Goal: Task Accomplishment & Management: Complete application form

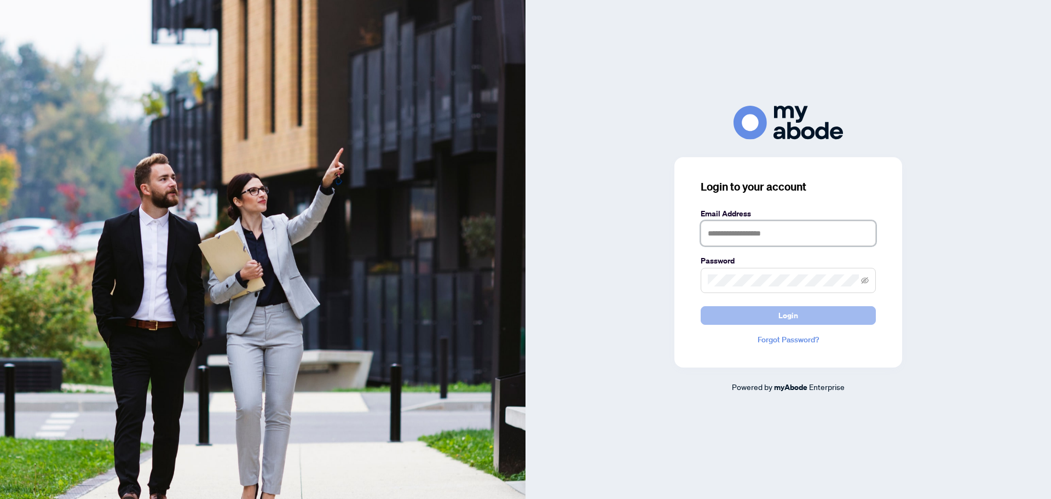
type input "**********"
click at [787, 317] on span "Login" at bounding box center [788, 315] width 20 height 18
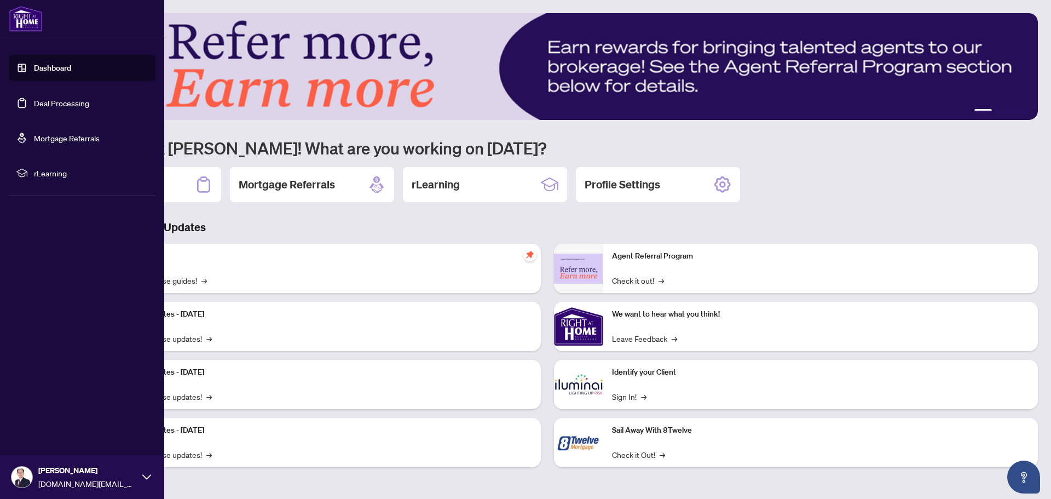
click at [65, 102] on link "Deal Processing" at bounding box center [61, 103] width 55 height 10
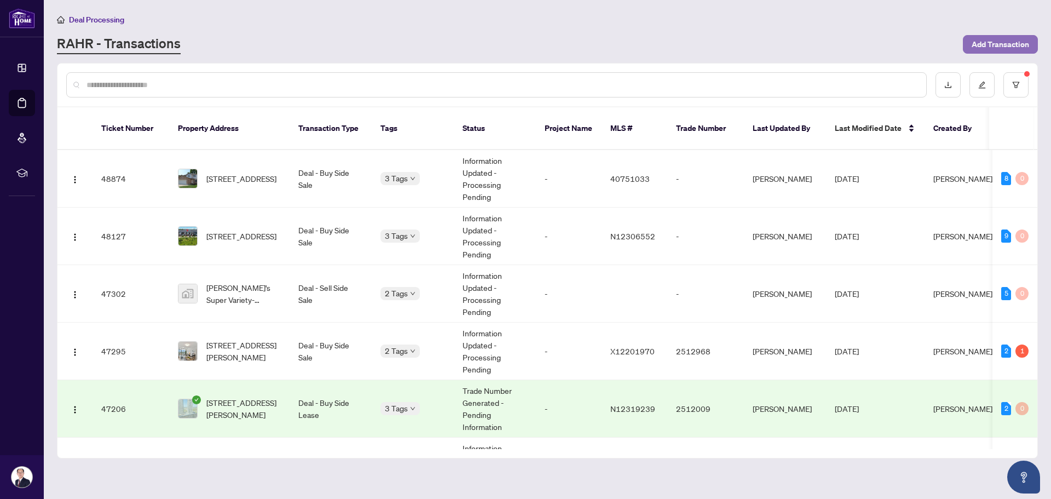
click at [994, 47] on span "Add Transaction" at bounding box center [999, 45] width 57 height 18
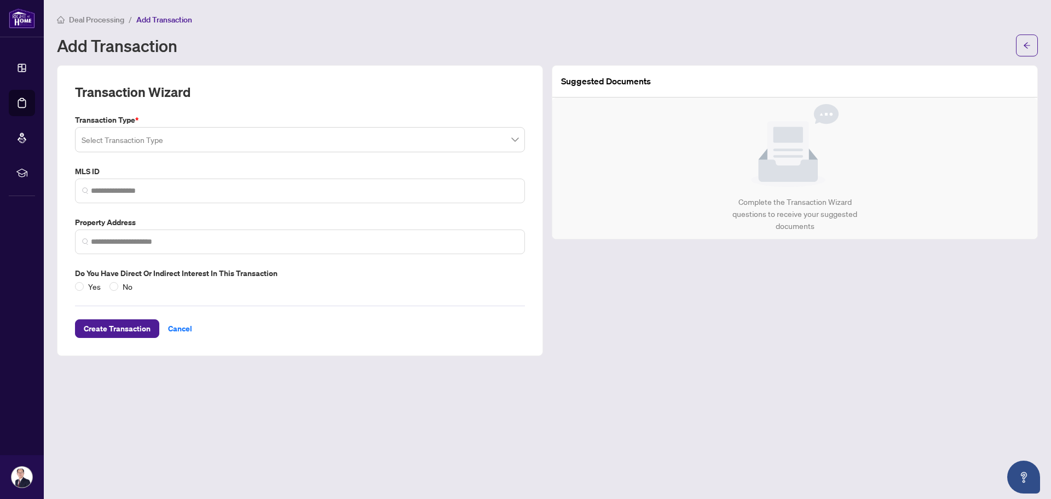
click at [292, 146] on input "search" at bounding box center [295, 141] width 427 height 24
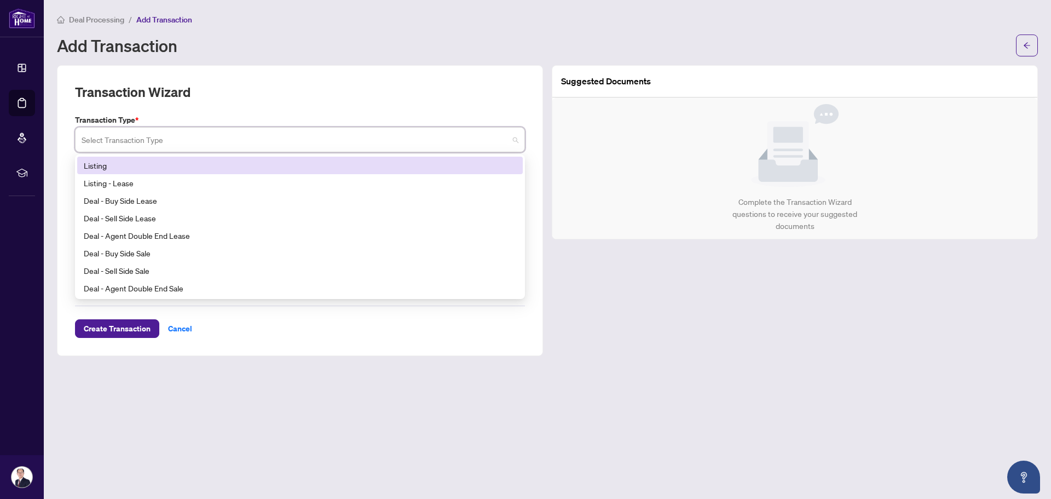
click at [256, 163] on div "Listing" at bounding box center [300, 165] width 432 height 12
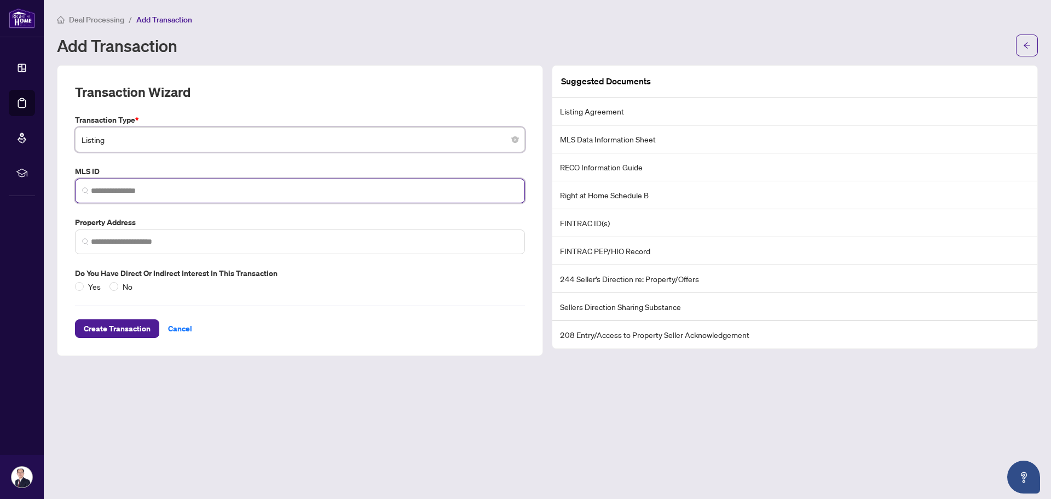
click at [251, 193] on input "search" at bounding box center [304, 190] width 427 height 11
paste input "********"
type input "********"
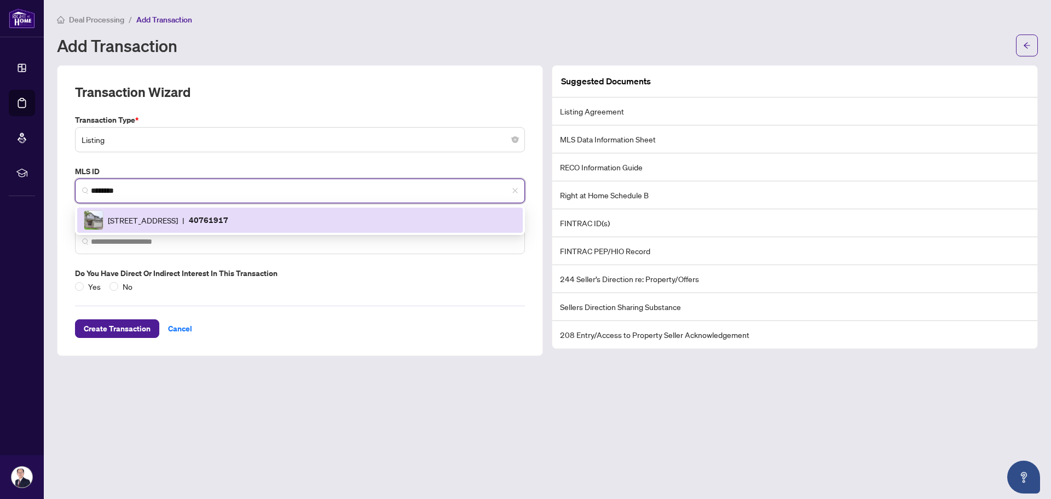
click at [178, 215] on span "[STREET_ADDRESS]" at bounding box center [143, 220] width 70 height 12
type input "**********"
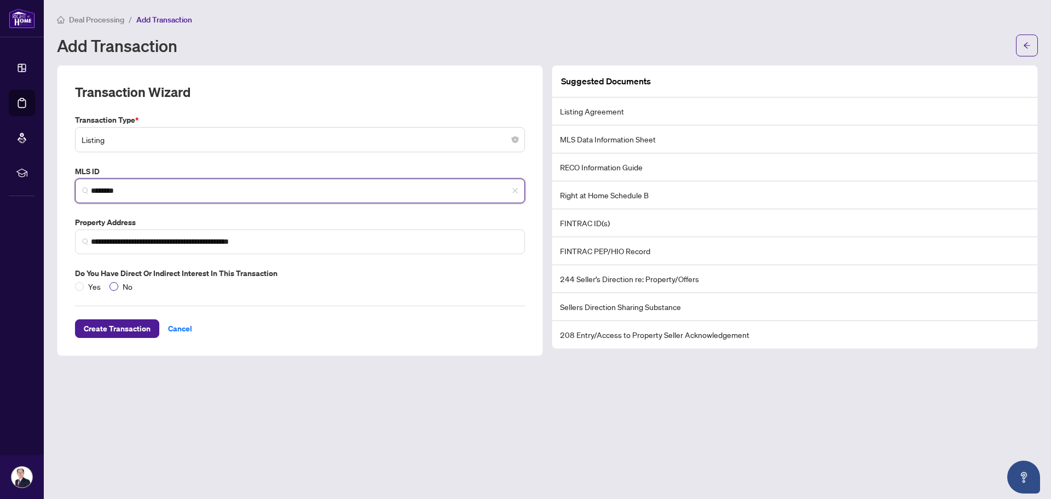
type input "********"
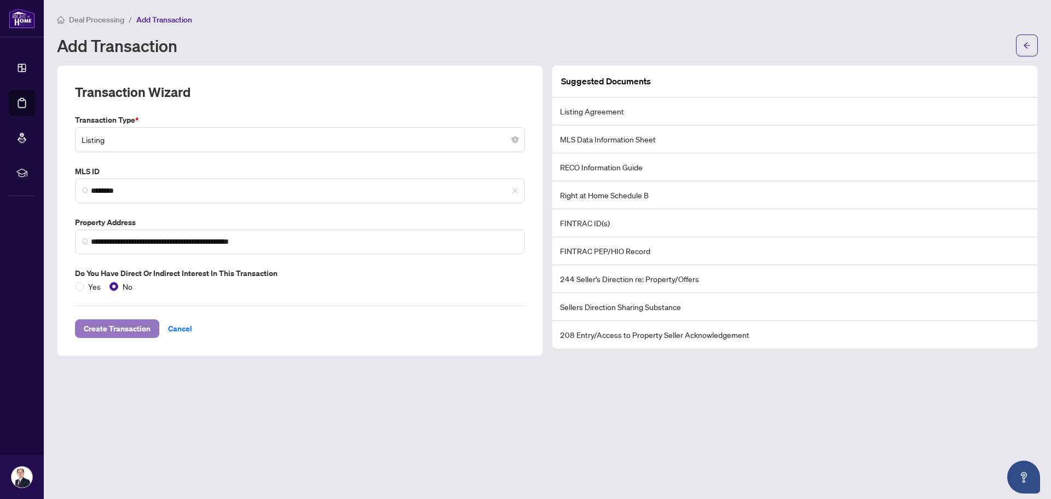
click at [136, 328] on span "Create Transaction" at bounding box center [117, 329] width 67 height 18
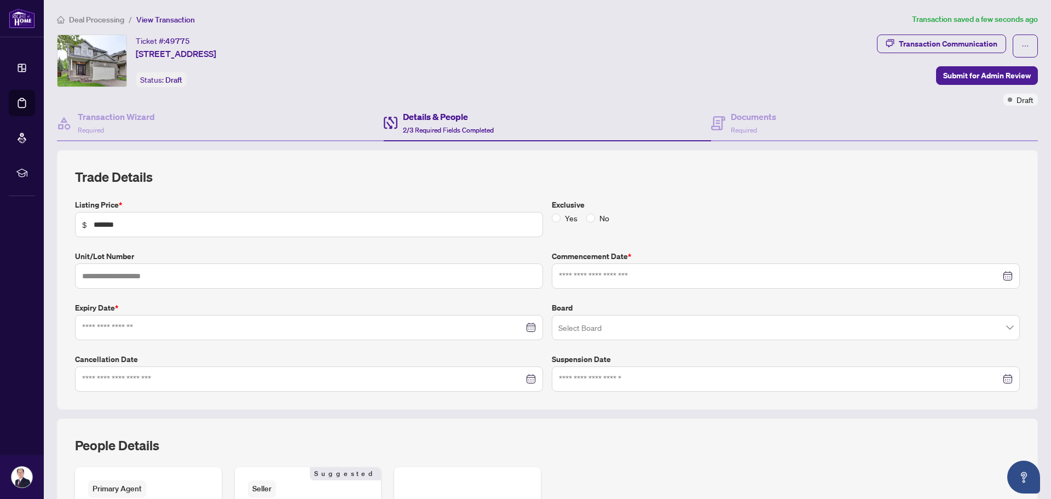
type input "**********"
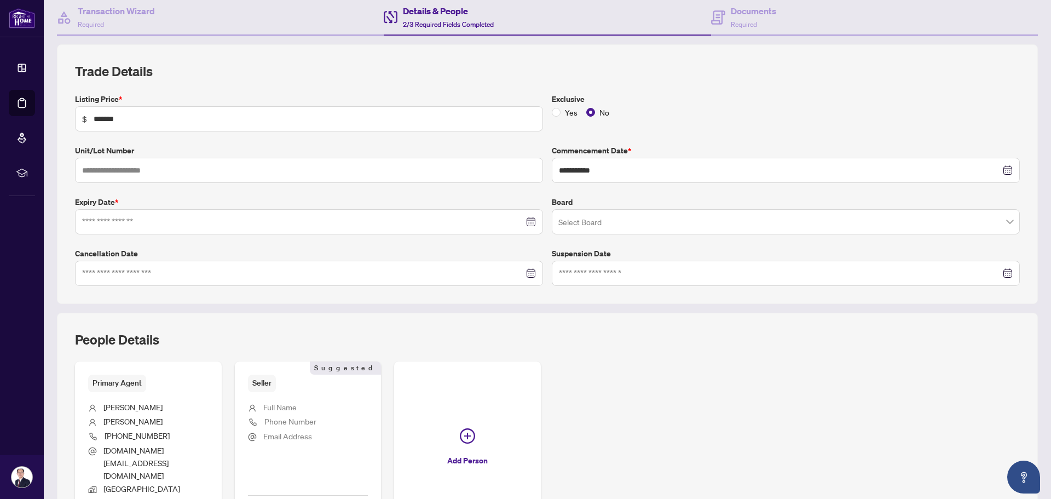
scroll to position [109, 0]
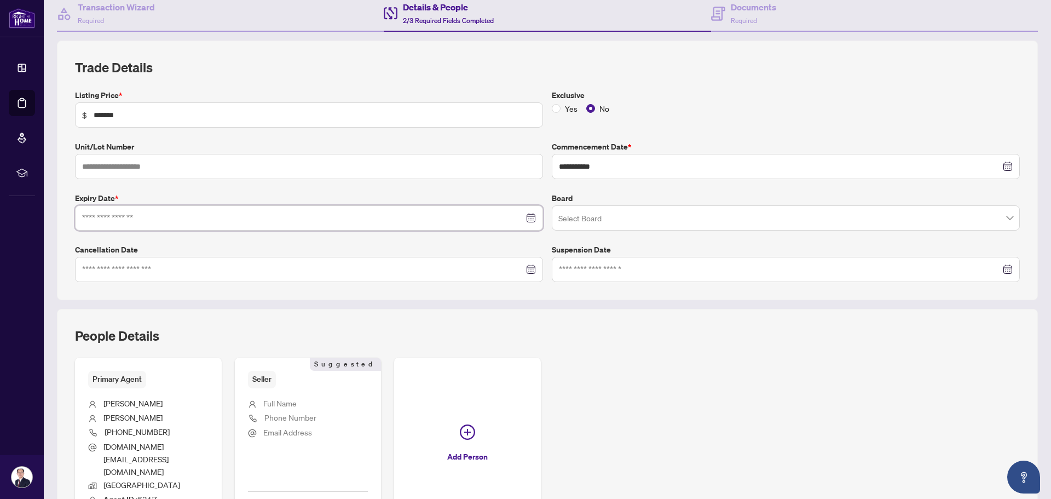
click at [280, 218] on input at bounding box center [303, 218] width 442 height 12
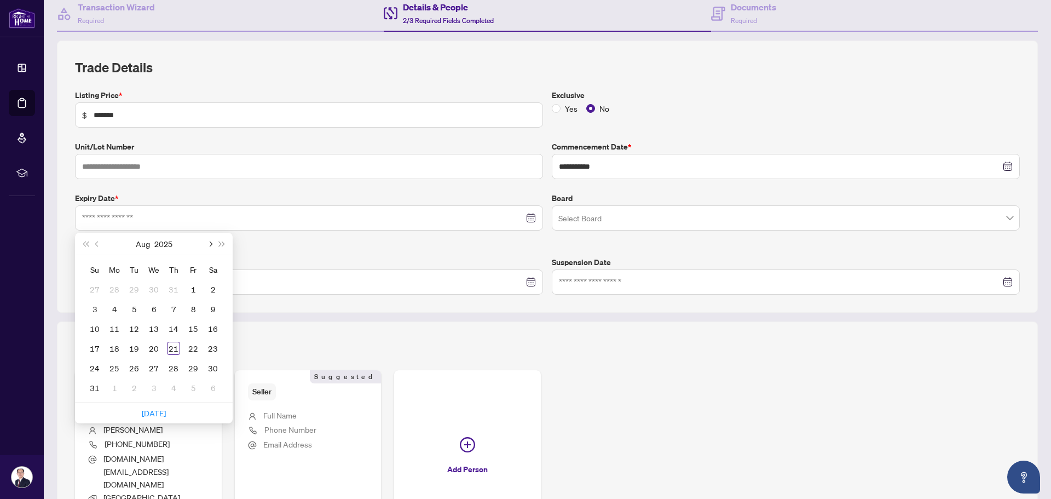
click at [211, 244] on span "Next month (PageDown)" at bounding box center [209, 243] width 5 height 5
type input "**********"
click at [93, 386] on div "30" at bounding box center [94, 387] width 13 height 13
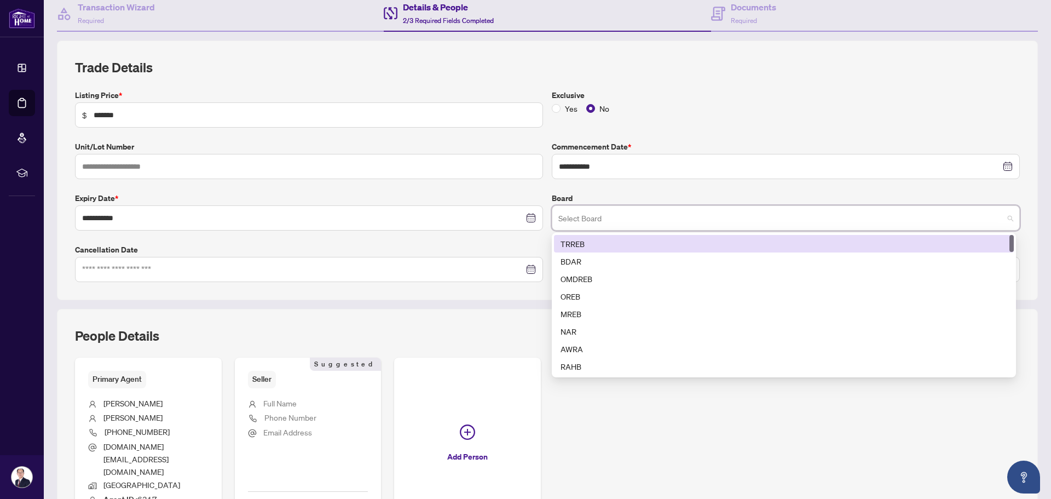
click at [577, 219] on input "search" at bounding box center [780, 219] width 445 height 24
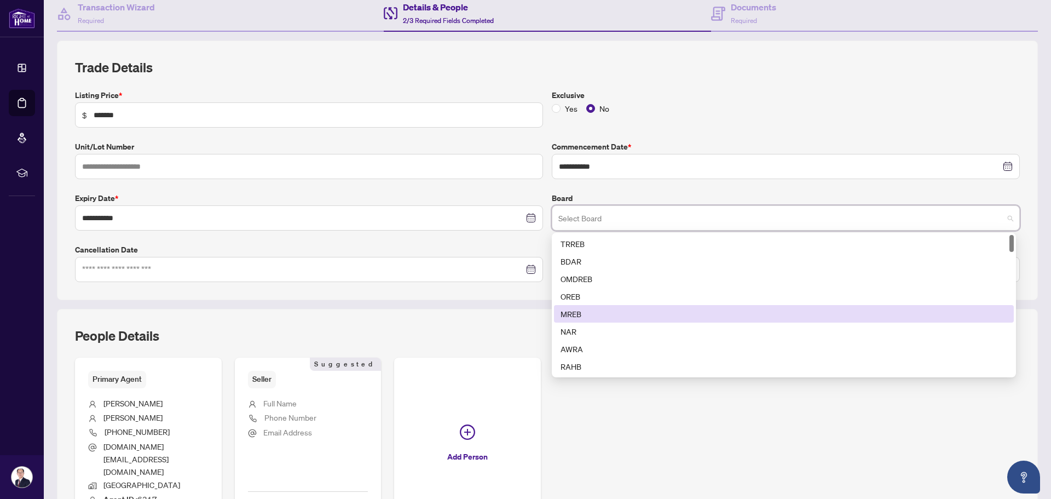
click at [576, 315] on div "MREB" at bounding box center [783, 314] width 447 height 12
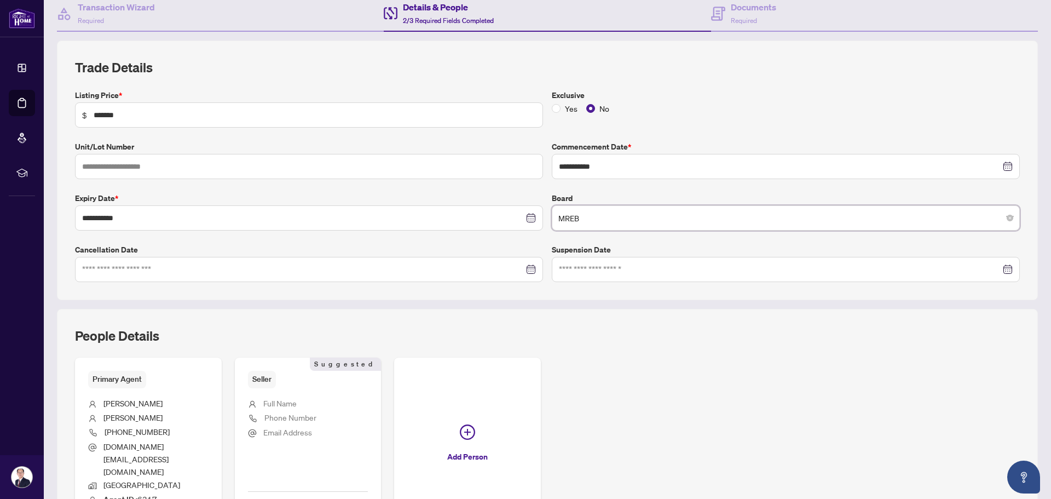
click at [503, 232] on div "**********" at bounding box center [547, 185] width 953 height 193
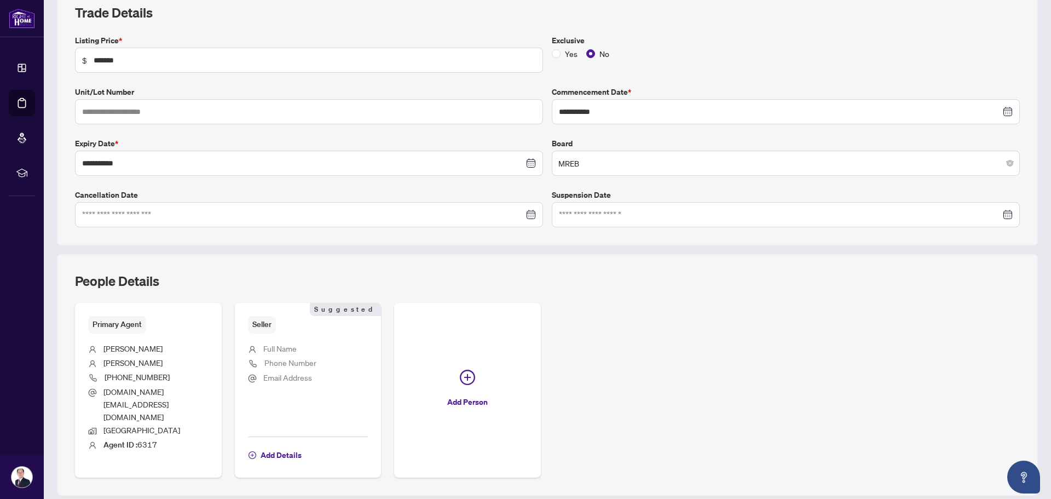
scroll to position [215, 0]
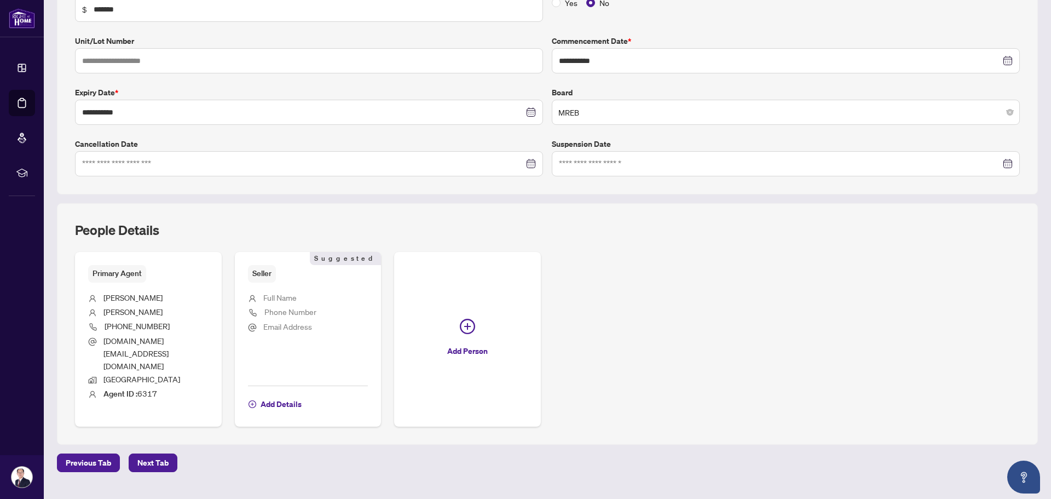
click at [276, 296] on span "Full Name" at bounding box center [279, 297] width 33 height 10
click at [286, 395] on span "Add Details" at bounding box center [280, 404] width 41 height 18
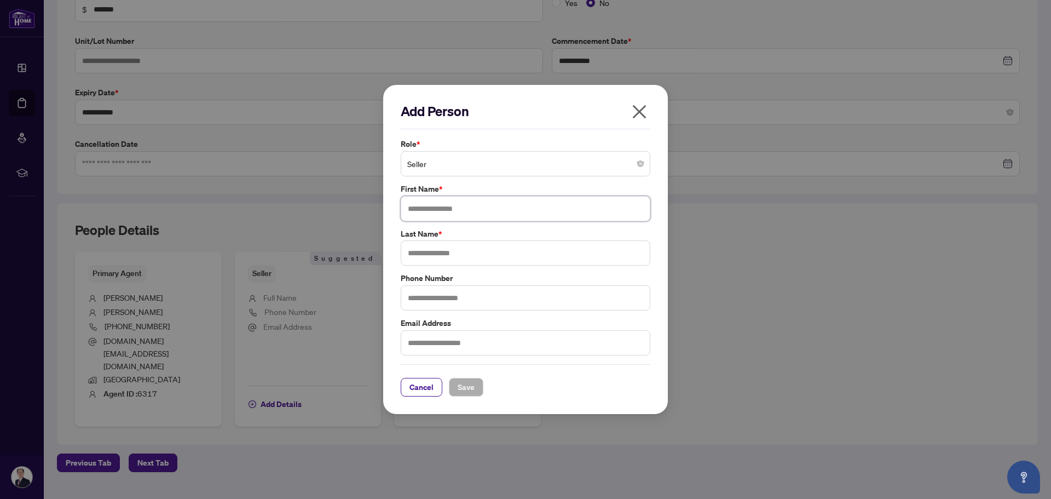
click at [450, 210] on input "text" at bounding box center [526, 208] width 250 height 25
type input "********"
type input "***"
click at [462, 387] on span "Save" at bounding box center [465, 387] width 17 height 18
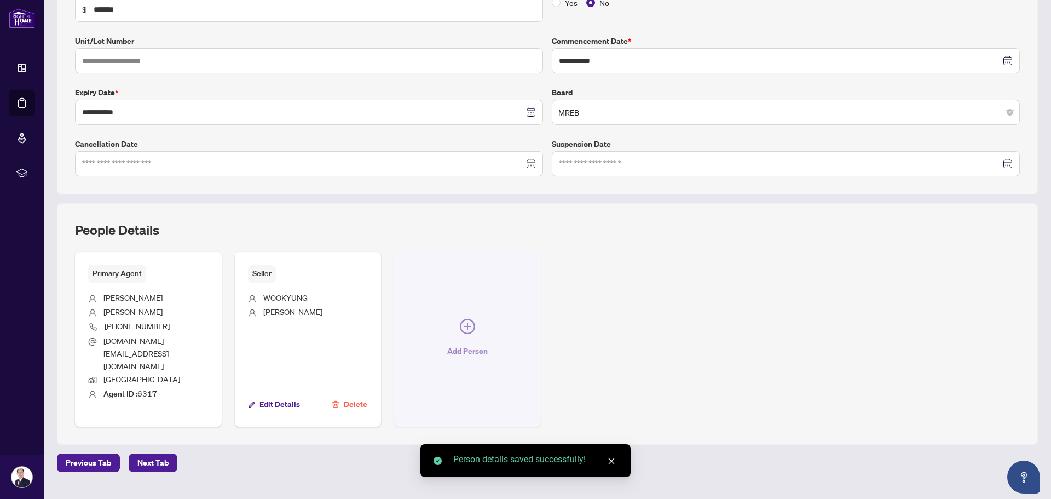
click at [465, 318] on icon "plus-circle" at bounding box center [467, 325] width 15 height 15
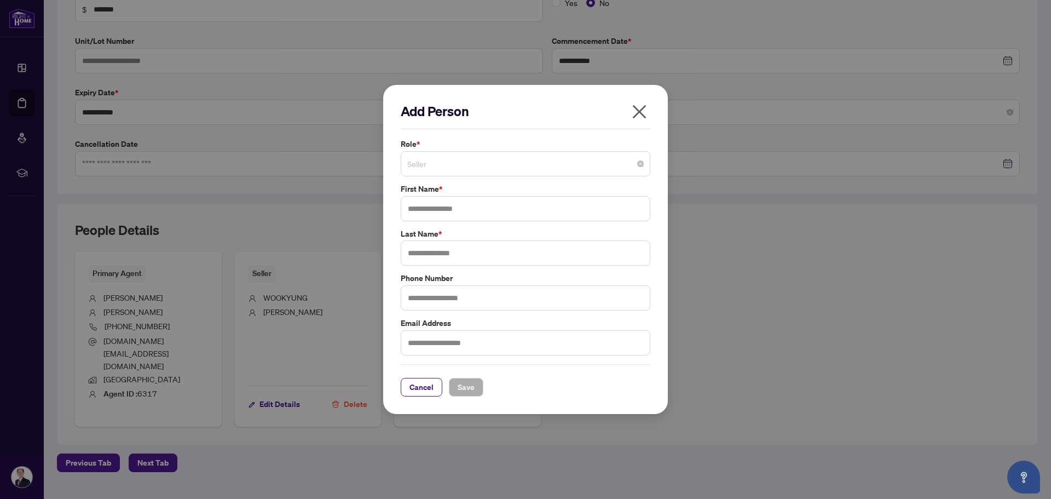
click at [458, 170] on span "Seller" at bounding box center [525, 163] width 236 height 21
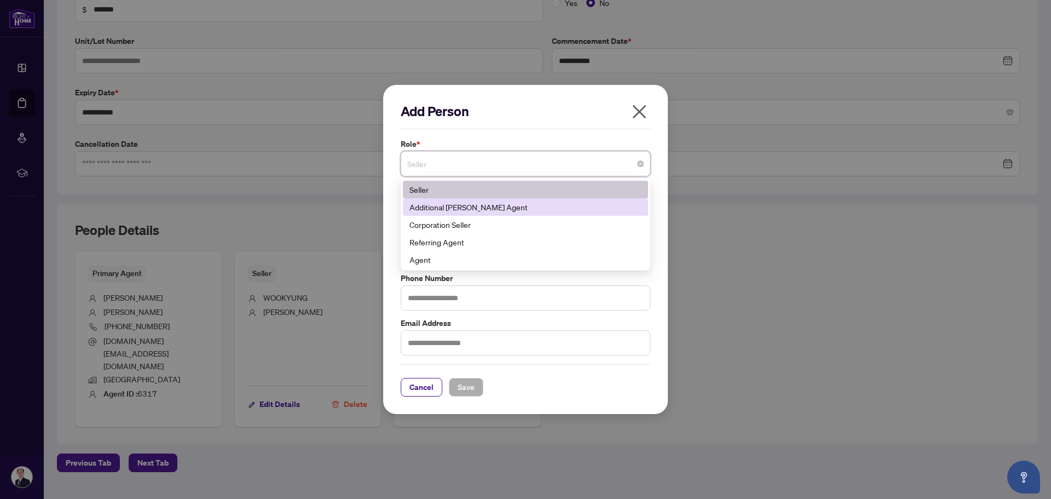
click at [468, 204] on div "Additional [PERSON_NAME] Agent" at bounding box center [525, 207] width 232 height 12
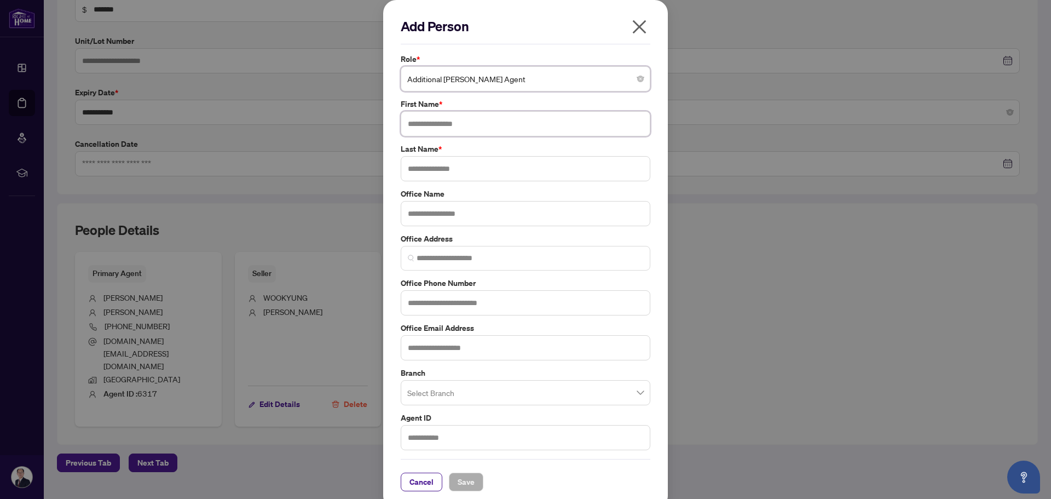
click at [446, 118] on input "text" at bounding box center [526, 123] width 250 height 25
type input "*******"
type input "***"
type input "**********"
click at [464, 391] on input "search" at bounding box center [520, 394] width 227 height 24
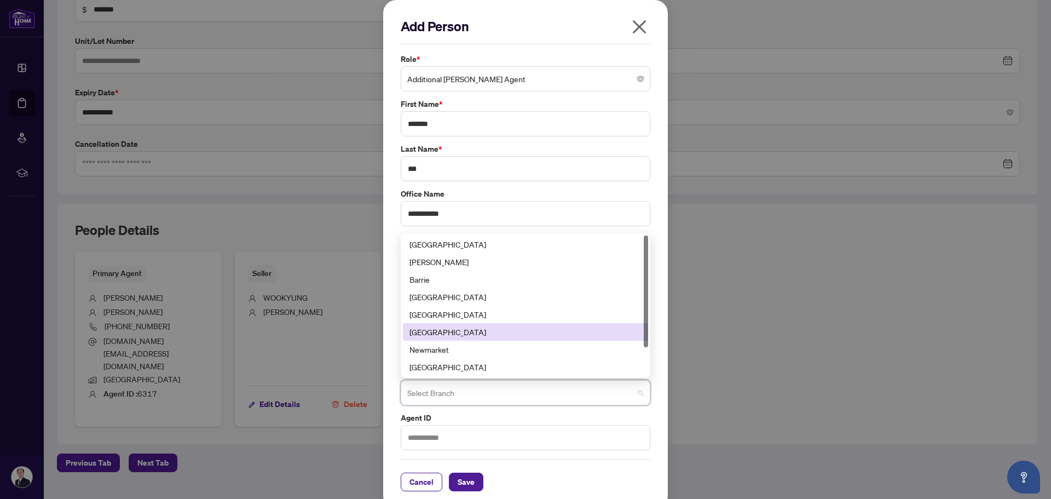
click at [467, 328] on div "[GEOGRAPHIC_DATA]" at bounding box center [525, 332] width 232 height 12
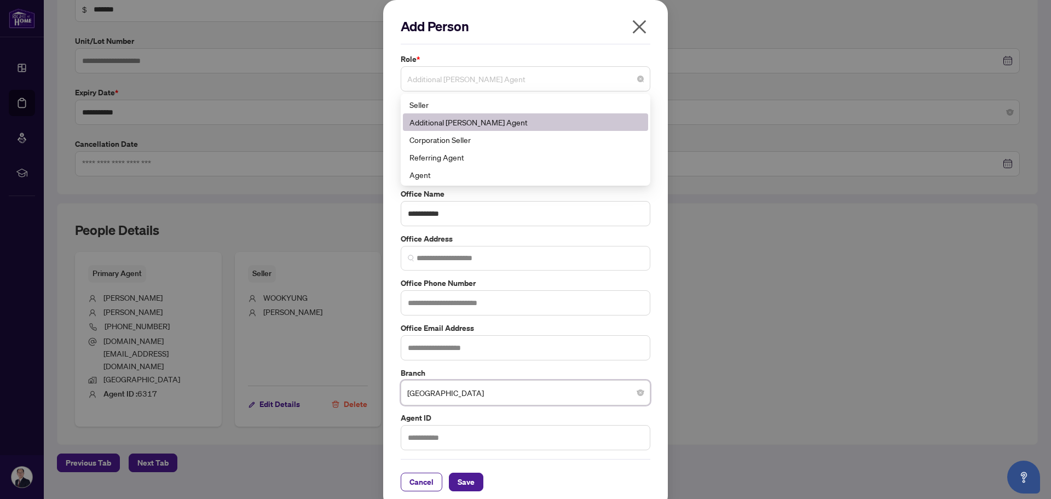
click at [474, 78] on span "Additional [PERSON_NAME] Agent" at bounding box center [525, 78] width 236 height 21
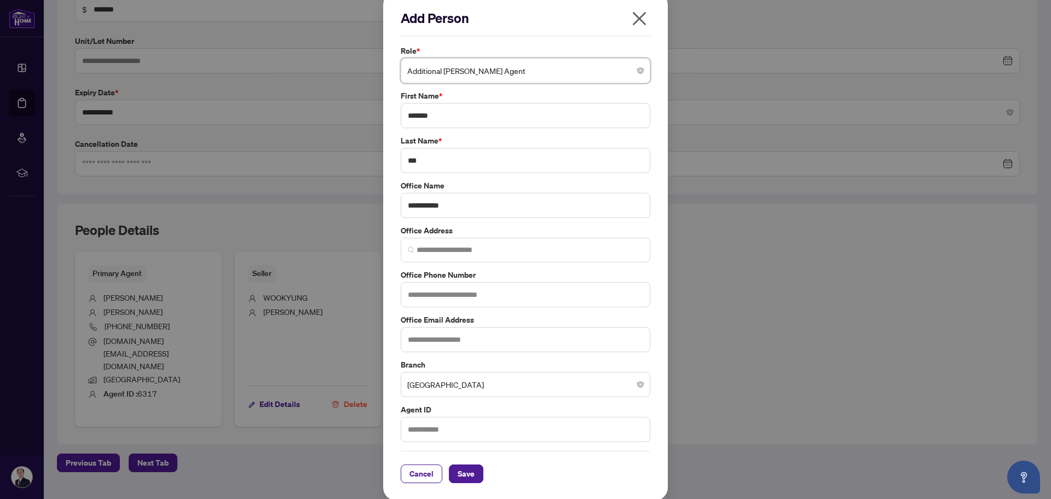
scroll to position [10, 0]
click at [462, 471] on span "Save" at bounding box center [465, 472] width 17 height 18
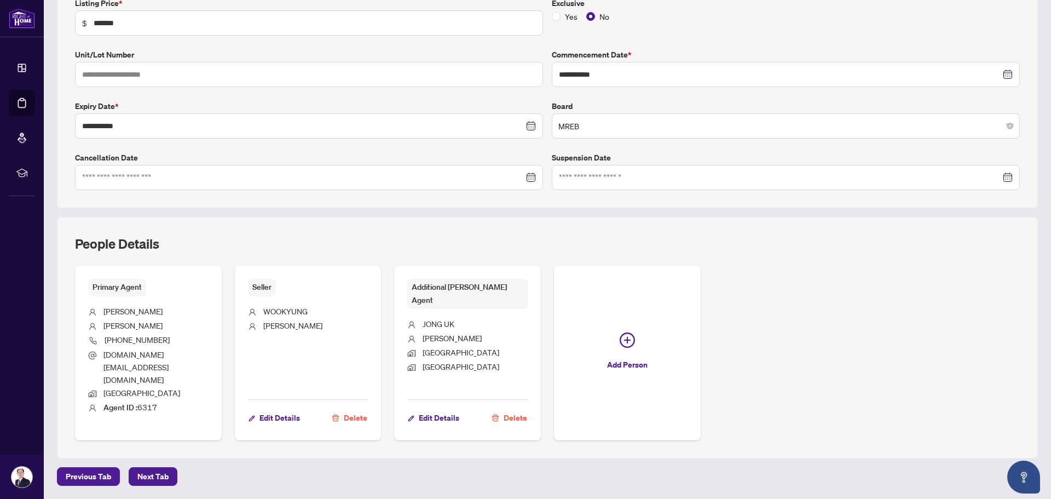
scroll to position [215, 0]
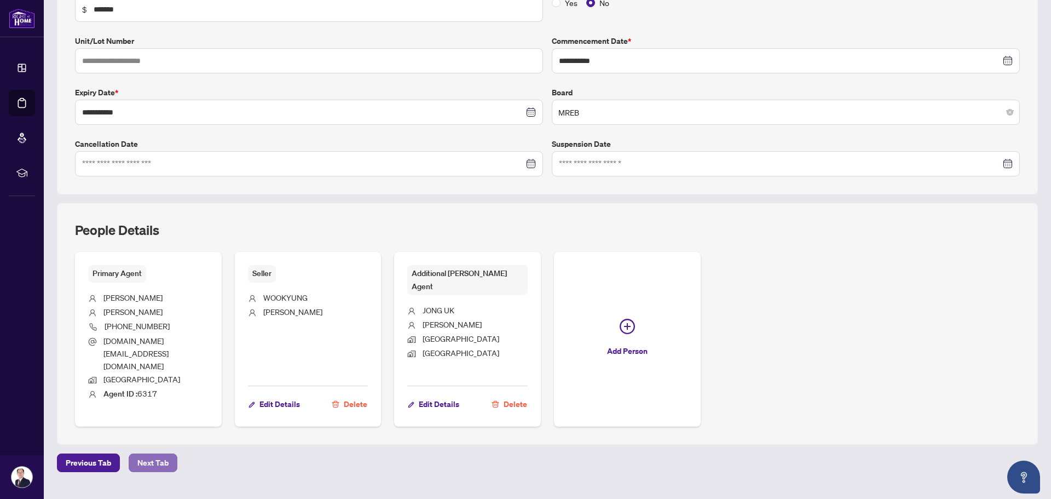
click at [156, 454] on span "Next Tab" at bounding box center [152, 463] width 31 height 18
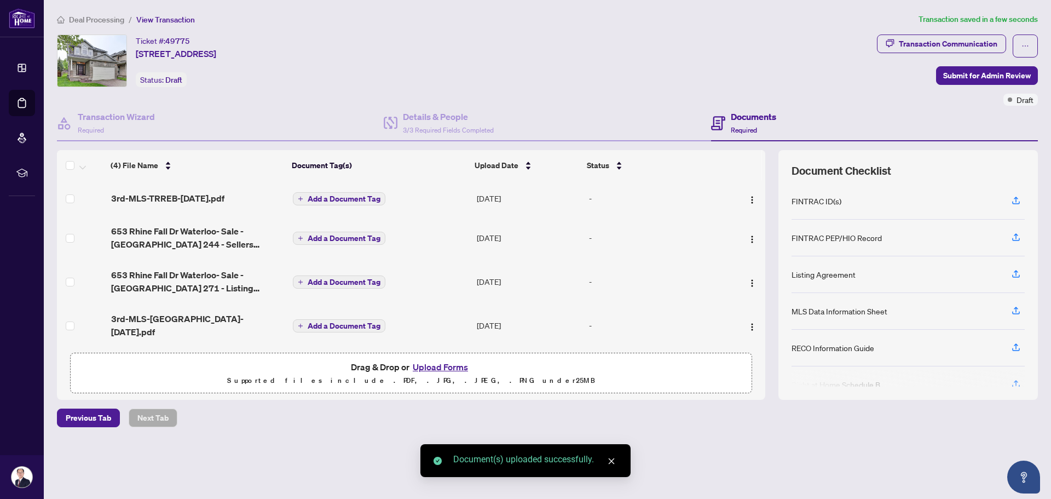
click at [323, 200] on span "Add a Document Tag" at bounding box center [344, 199] width 73 height 8
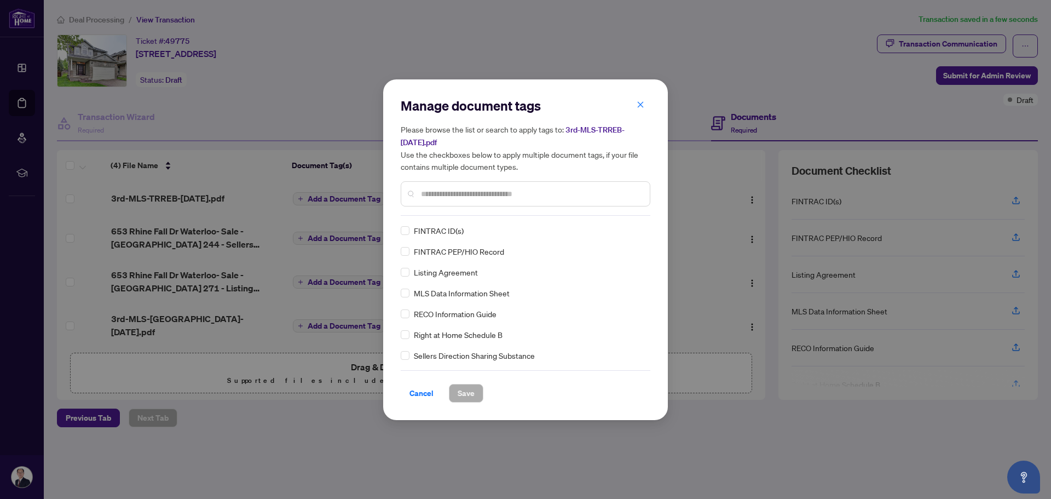
click at [444, 195] on input "text" at bounding box center [531, 194] width 220 height 12
click at [468, 390] on span "Save" at bounding box center [465, 393] width 17 height 18
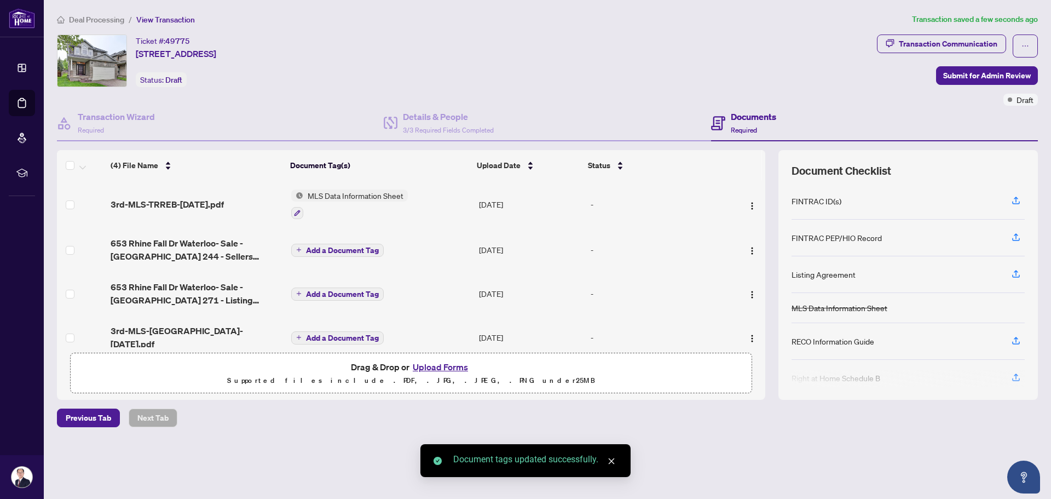
click at [331, 250] on span "Add a Document Tag" at bounding box center [342, 250] width 73 height 8
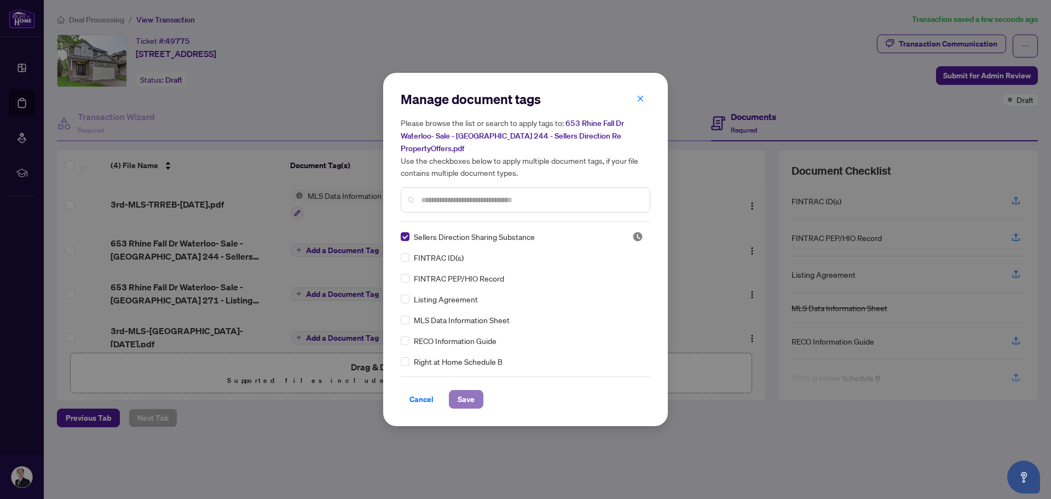
click at [470, 390] on span "Save" at bounding box center [465, 399] width 17 height 18
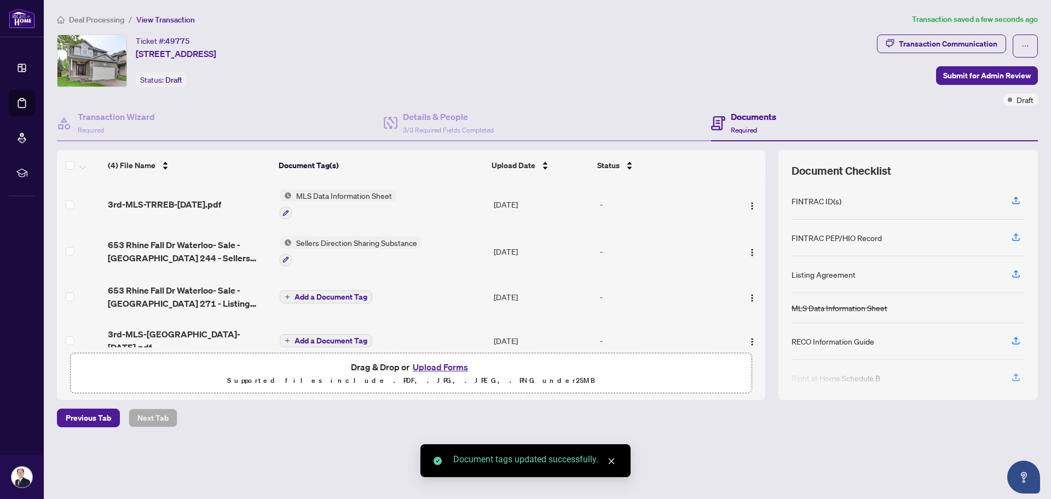
click at [331, 295] on span "Add a Document Tag" at bounding box center [330, 297] width 73 height 8
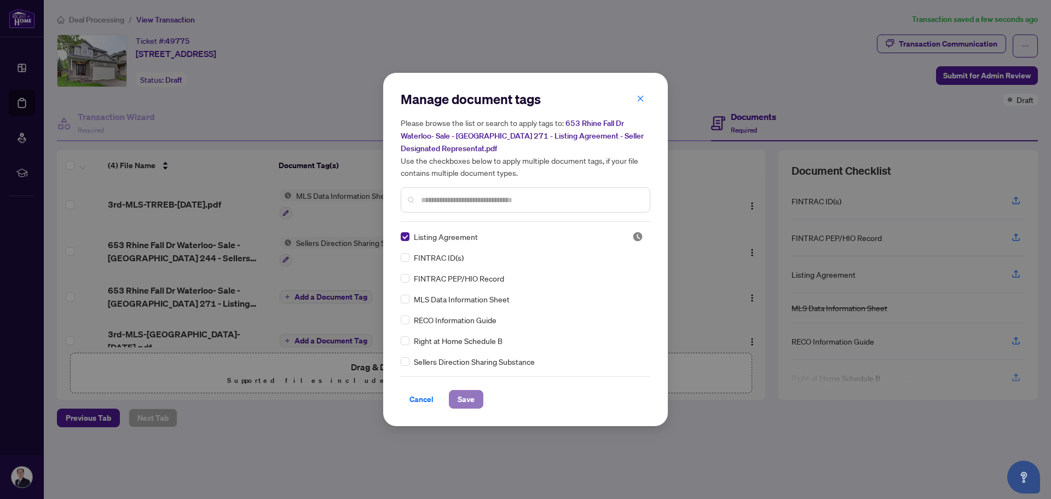
click at [467, 398] on span "Save" at bounding box center [465, 399] width 17 height 18
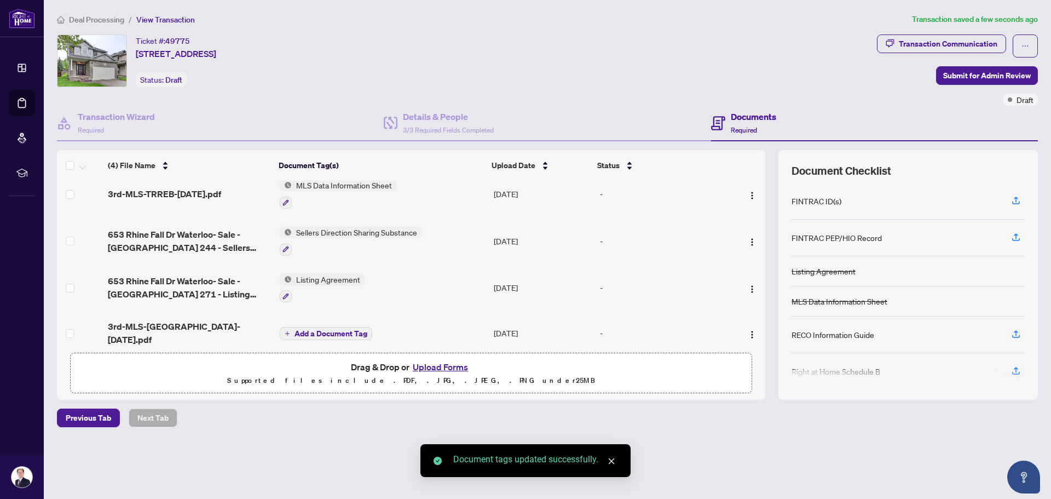
scroll to position [13, 0]
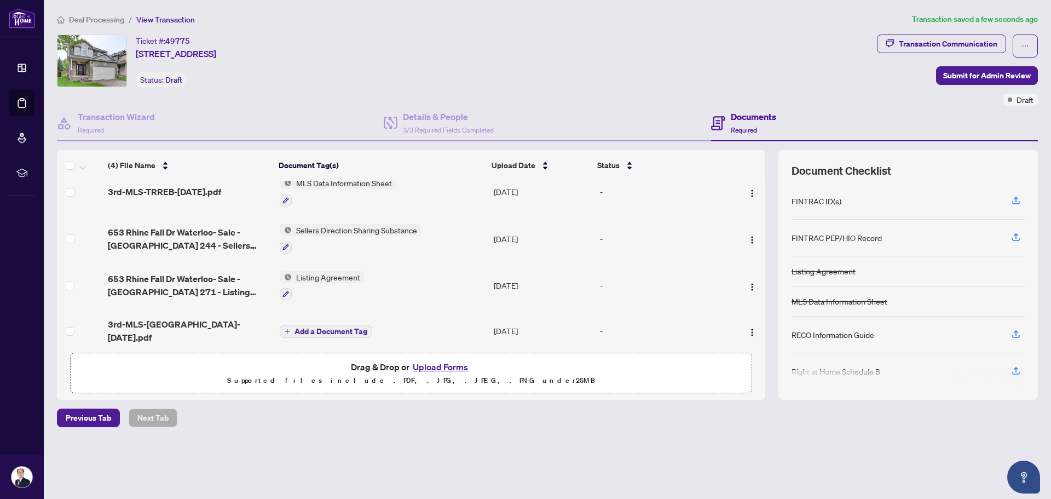
click at [320, 327] on span "Add a Document Tag" at bounding box center [330, 331] width 73 height 8
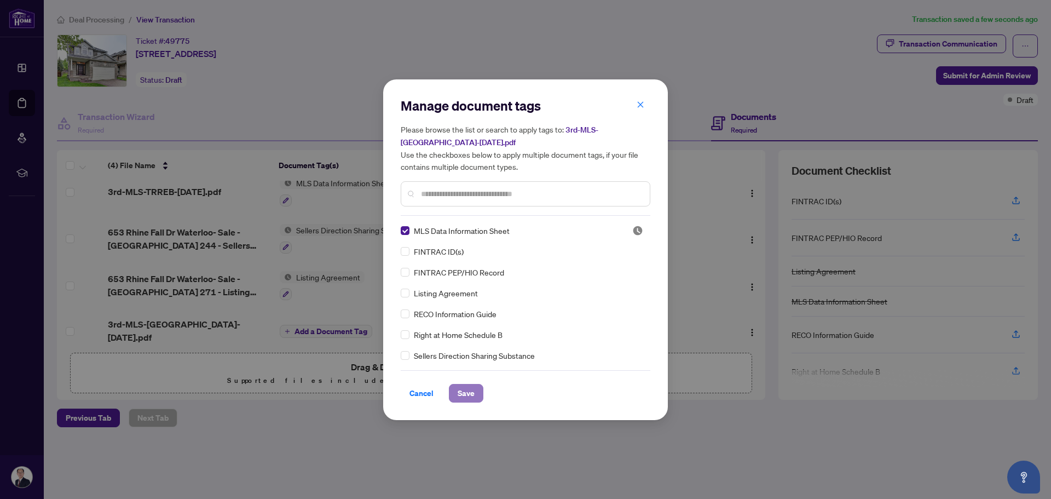
click at [472, 390] on span "Save" at bounding box center [465, 393] width 17 height 18
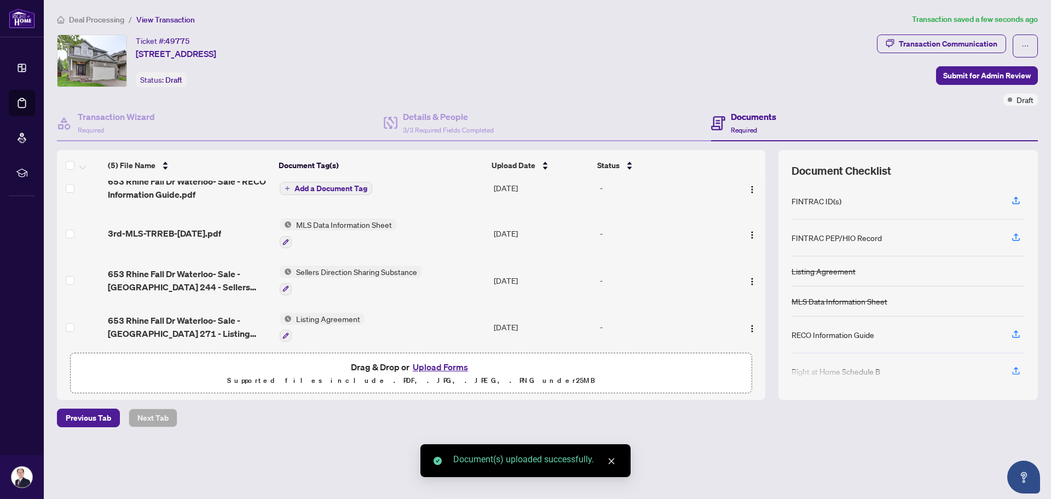
scroll to position [0, 0]
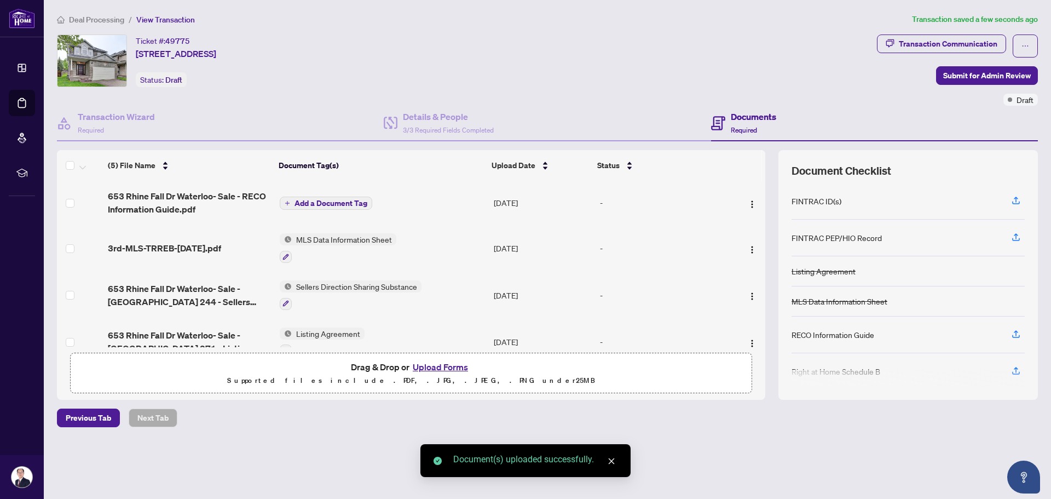
click at [313, 203] on span "Add a Document Tag" at bounding box center [330, 203] width 73 height 8
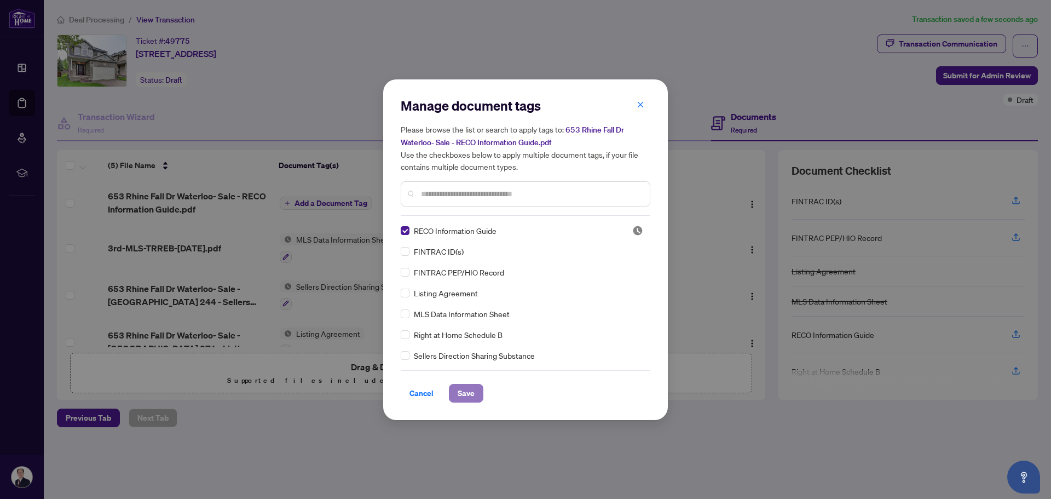
click at [463, 392] on span "Save" at bounding box center [465, 393] width 17 height 18
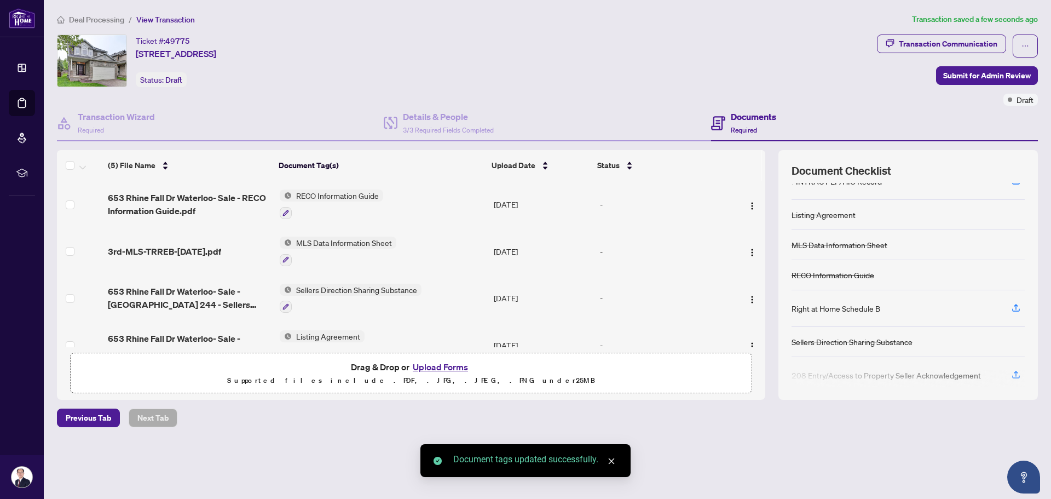
scroll to position [104, 0]
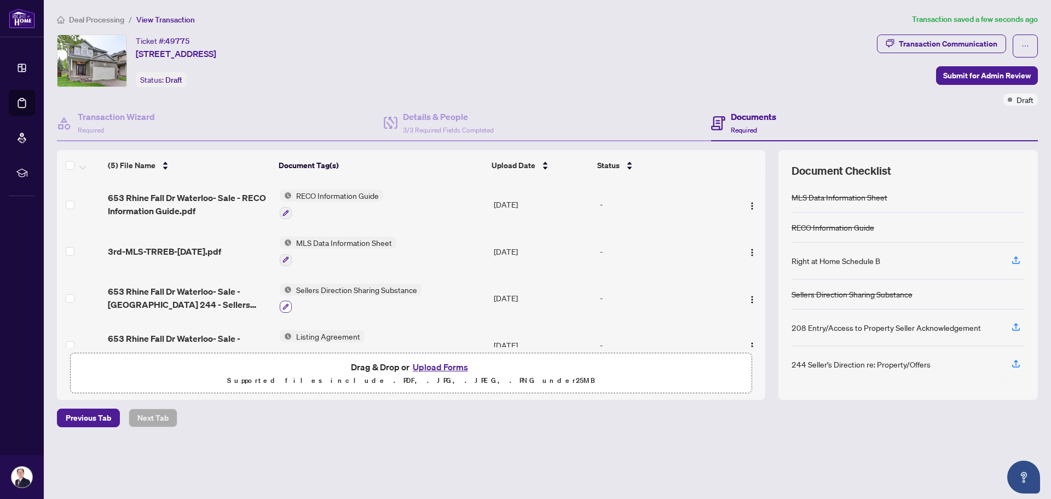
click at [288, 305] on button "button" at bounding box center [286, 306] width 12 height 12
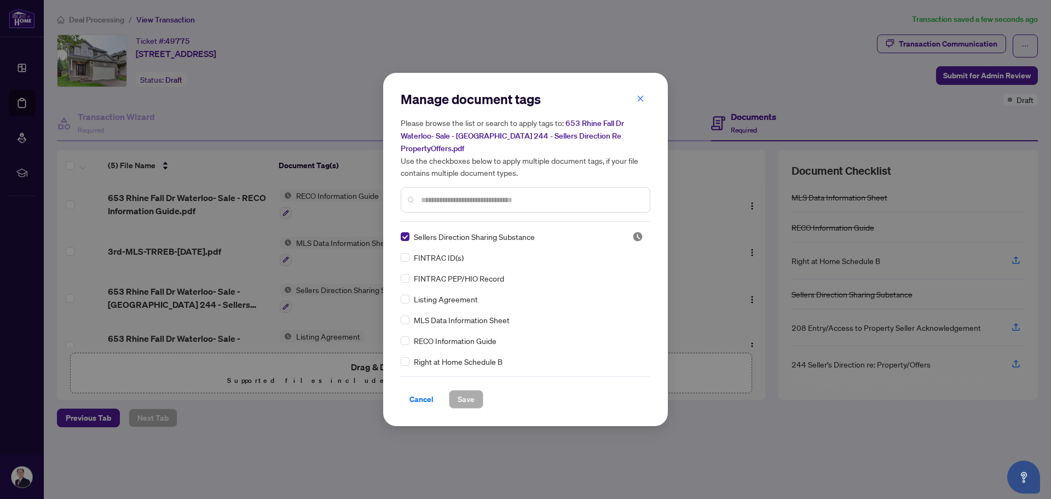
click at [425, 194] on input "text" at bounding box center [531, 200] width 220 height 12
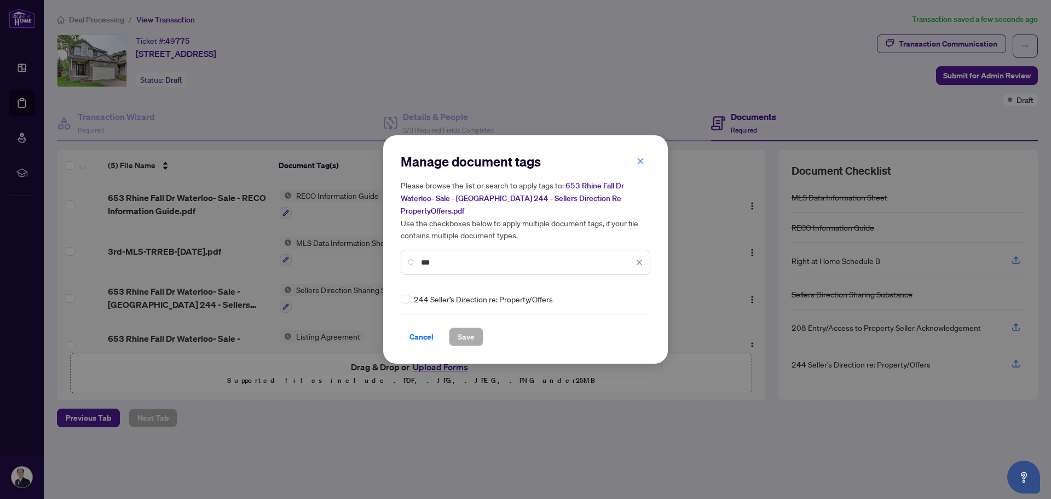
type input "***"
click at [398, 292] on div "Manage document tags Please browse the list or search to apply tags to: [STREET…" at bounding box center [525, 249] width 285 height 228
click at [471, 329] on span "Save" at bounding box center [465, 337] width 17 height 18
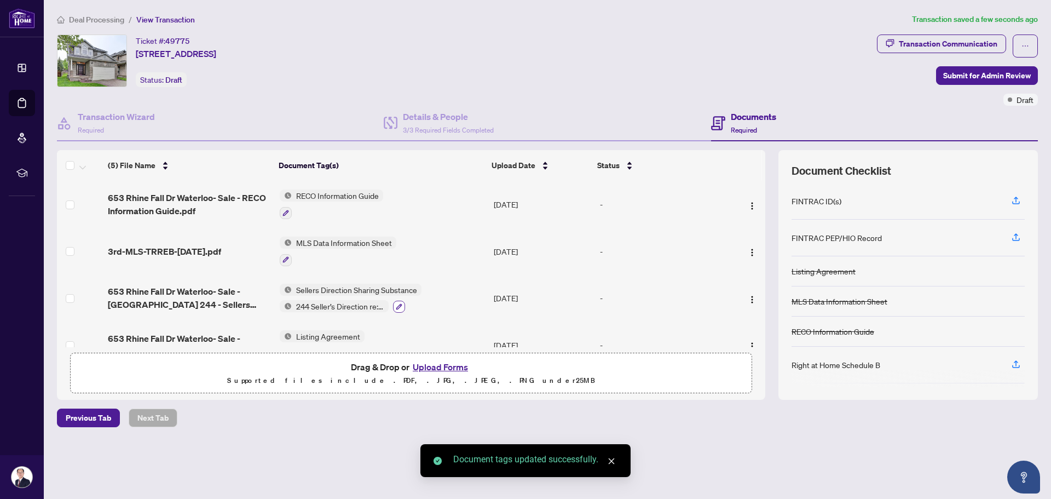
click at [399, 304] on icon "button" at bounding box center [399, 307] width 6 height 6
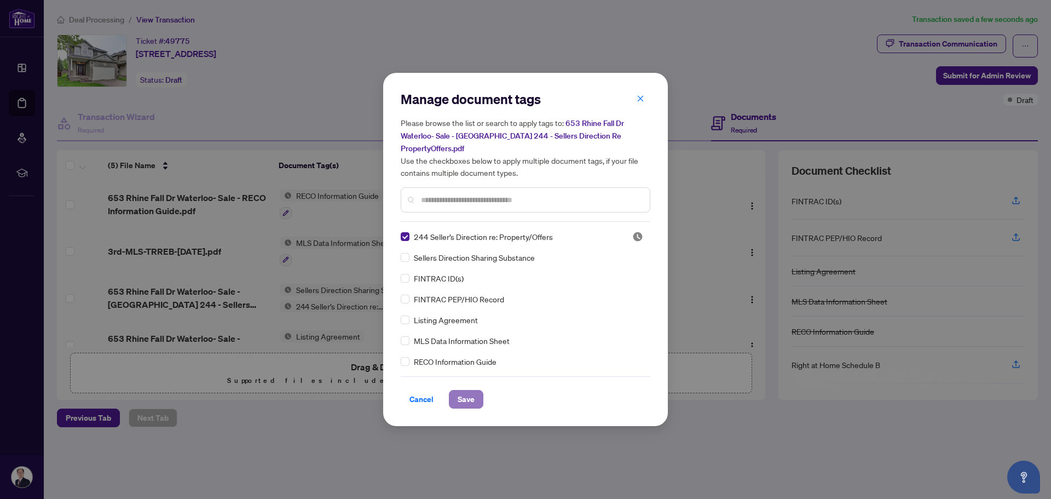
click at [453, 390] on button "Save" at bounding box center [466, 399] width 34 height 19
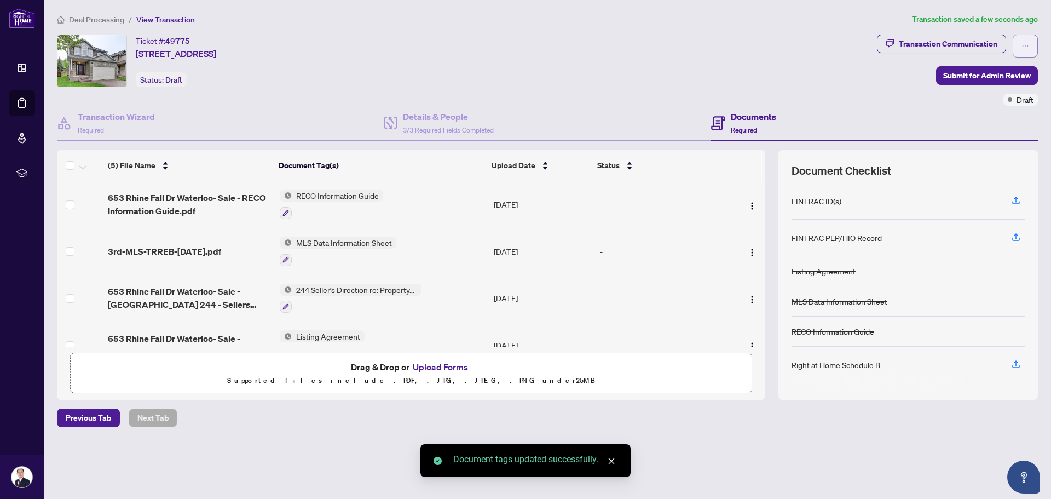
click at [1023, 45] on icon "ellipsis" at bounding box center [1025, 46] width 8 height 8
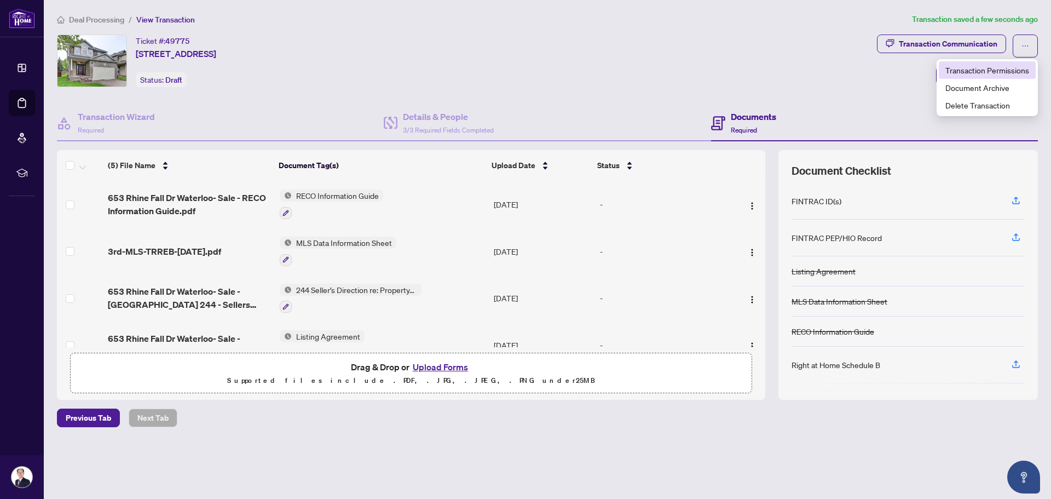
click at [995, 68] on span "Transaction Permissions" at bounding box center [987, 70] width 84 height 12
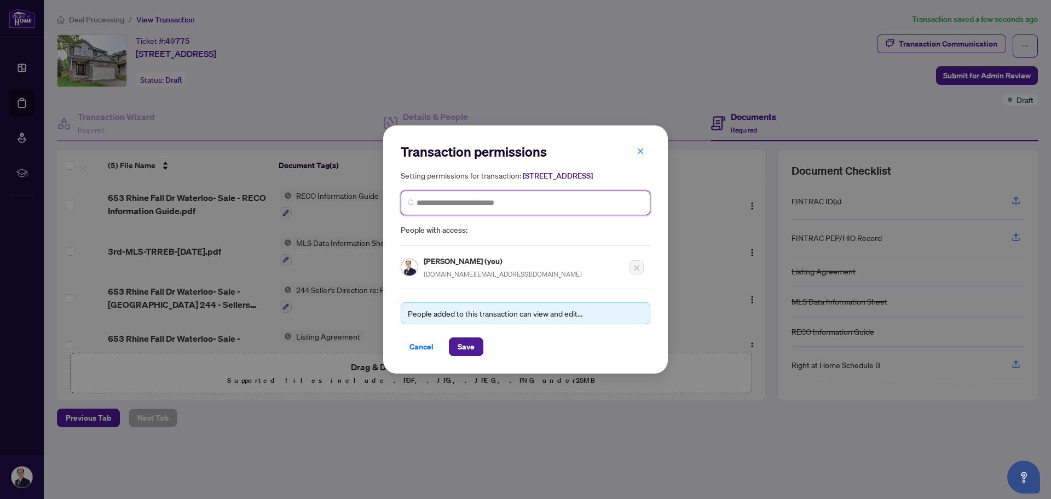
click at [522, 204] on input "search" at bounding box center [529, 202] width 227 height 11
type input "****"
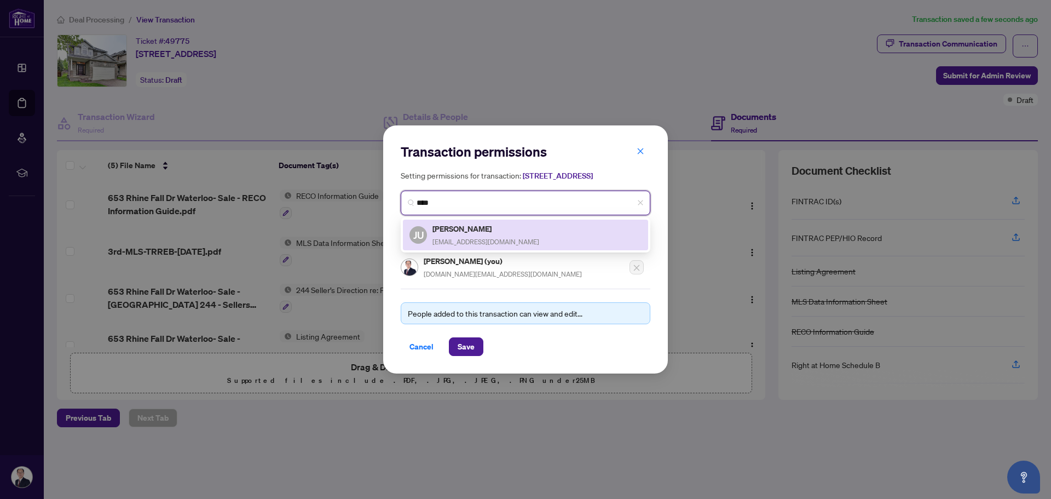
click at [478, 235] on h5 "[PERSON_NAME]" at bounding box center [485, 228] width 107 height 13
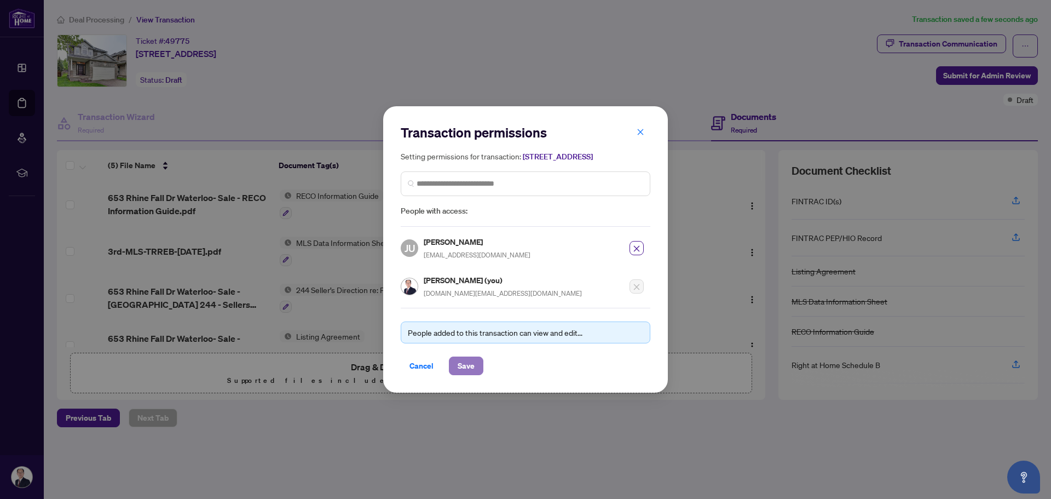
click at [465, 370] on span "Save" at bounding box center [465, 366] width 17 height 18
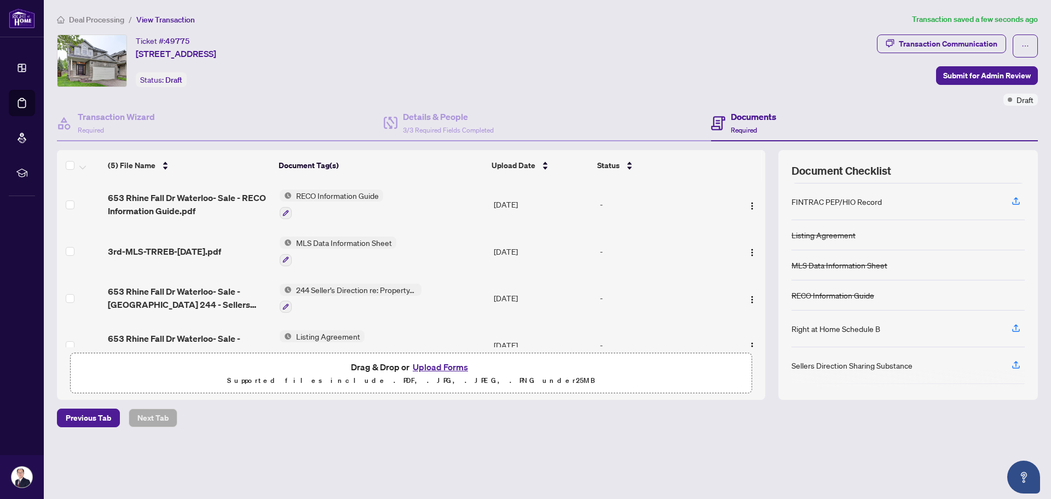
scroll to position [0, 0]
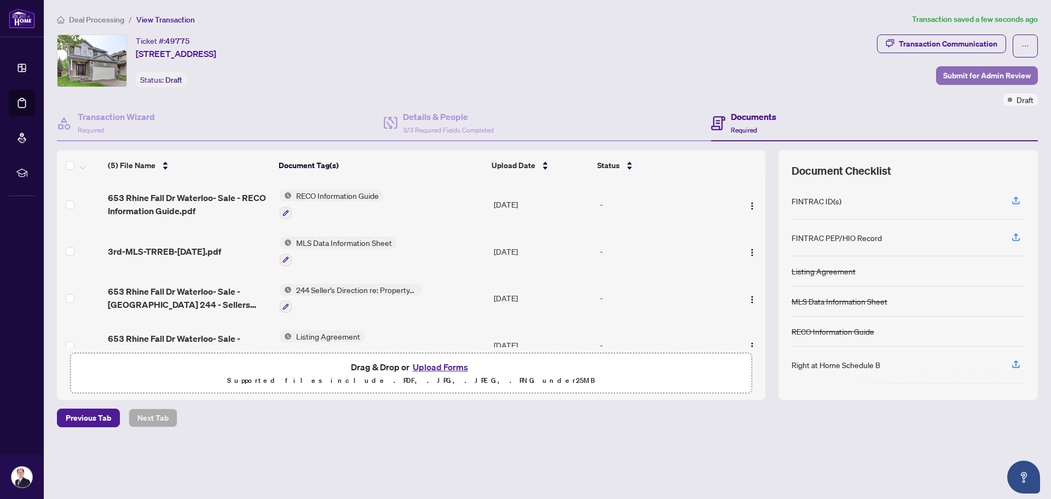
click at [964, 72] on span "Submit for Admin Review" at bounding box center [987, 76] width 88 height 18
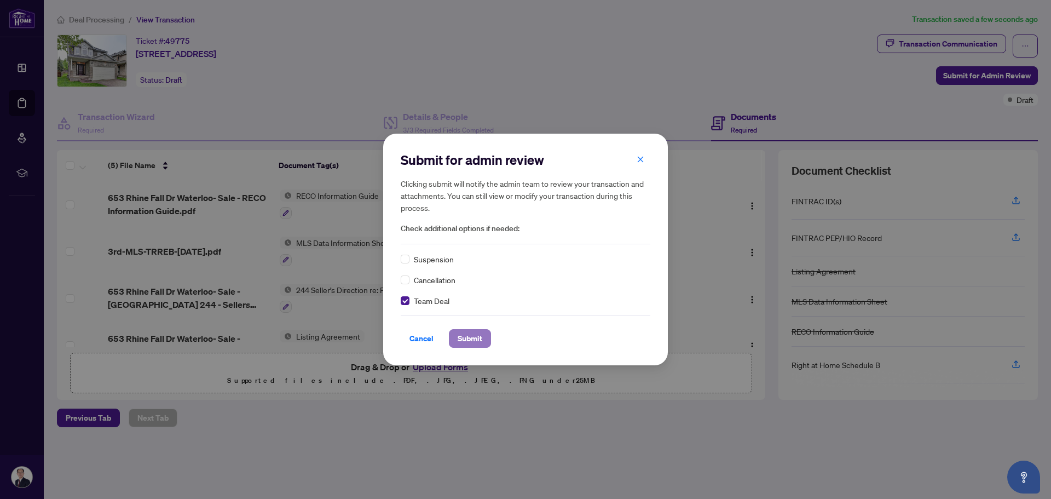
click at [478, 340] on span "Submit" at bounding box center [469, 338] width 25 height 18
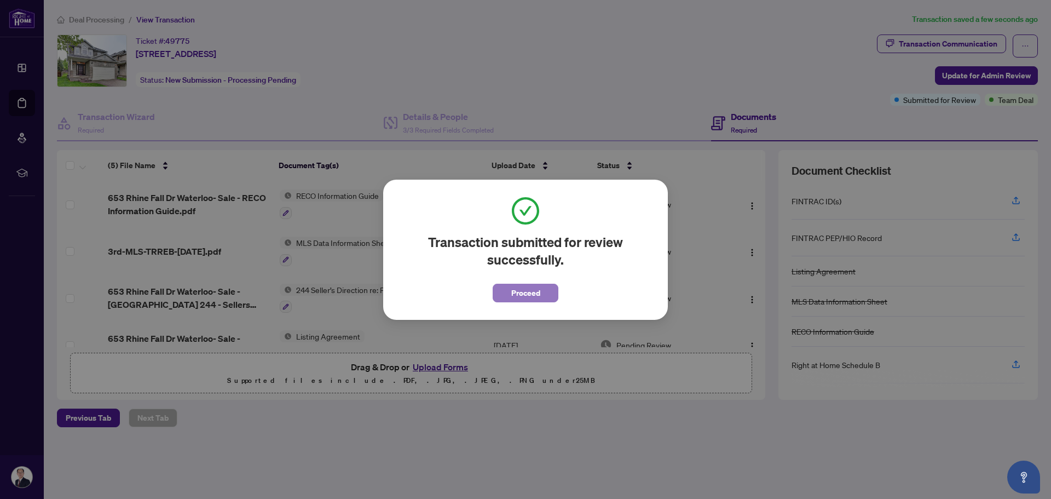
click at [520, 292] on span "Proceed" at bounding box center [525, 293] width 29 height 18
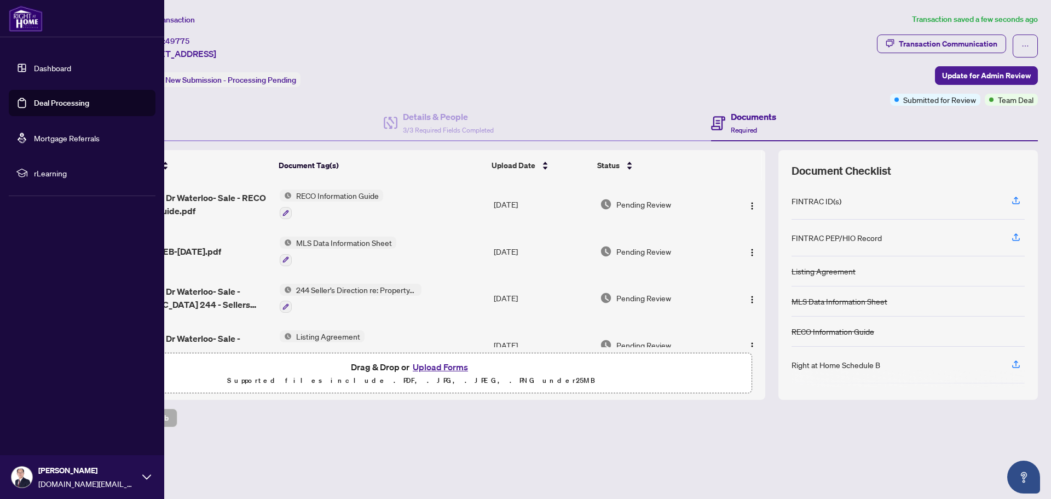
click at [34, 102] on link "Deal Processing" at bounding box center [61, 103] width 55 height 10
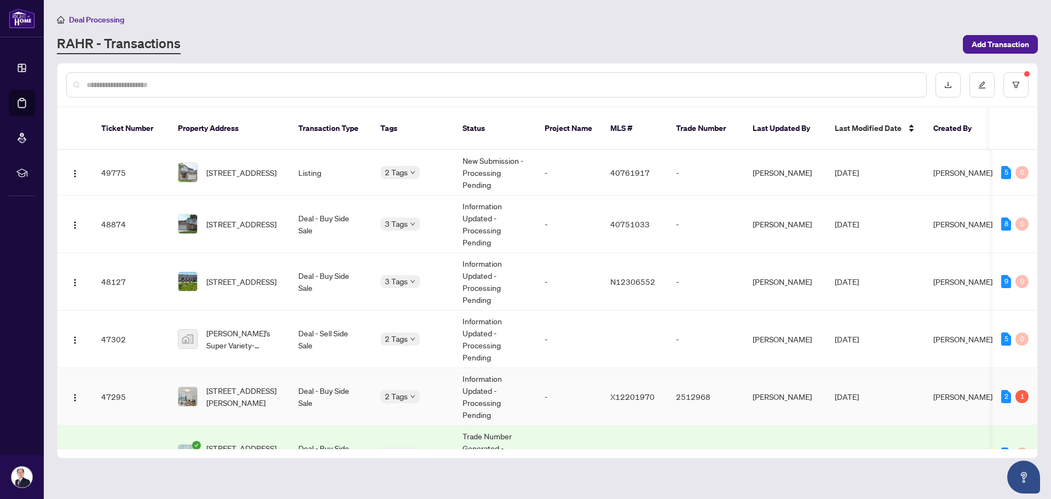
click at [290, 387] on td "Deal - Buy Side Sale" at bounding box center [330, 396] width 82 height 57
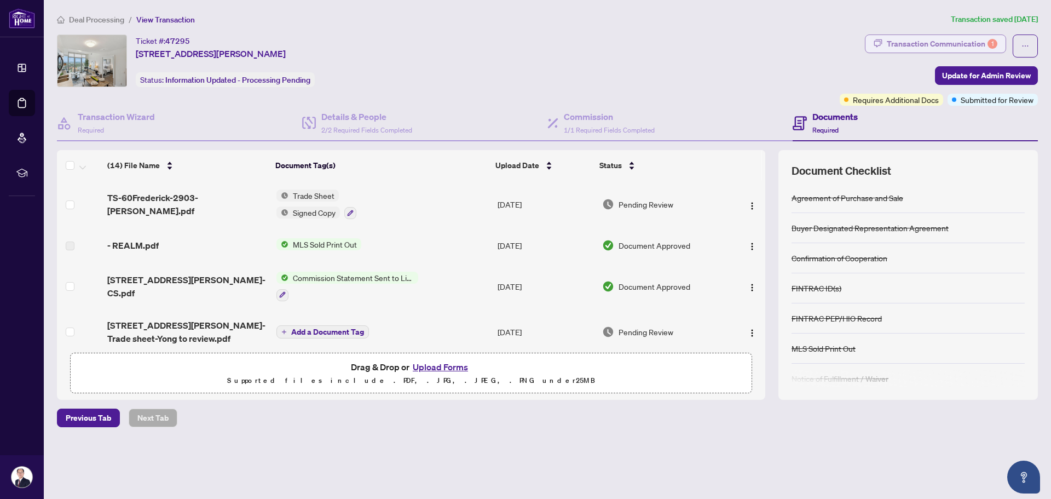
click at [906, 38] on div "Transaction Communication 1" at bounding box center [942, 44] width 111 height 18
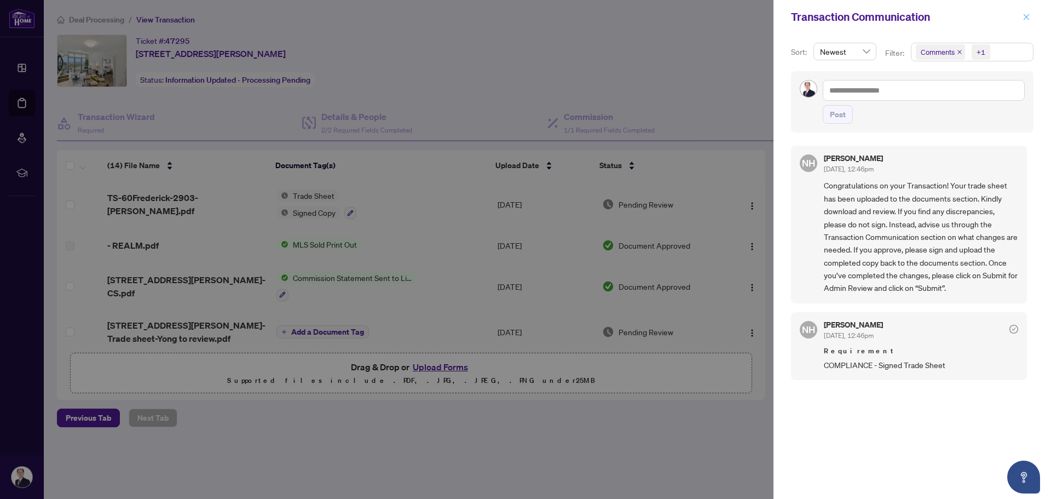
click at [1028, 18] on icon "close" at bounding box center [1026, 17] width 8 height 8
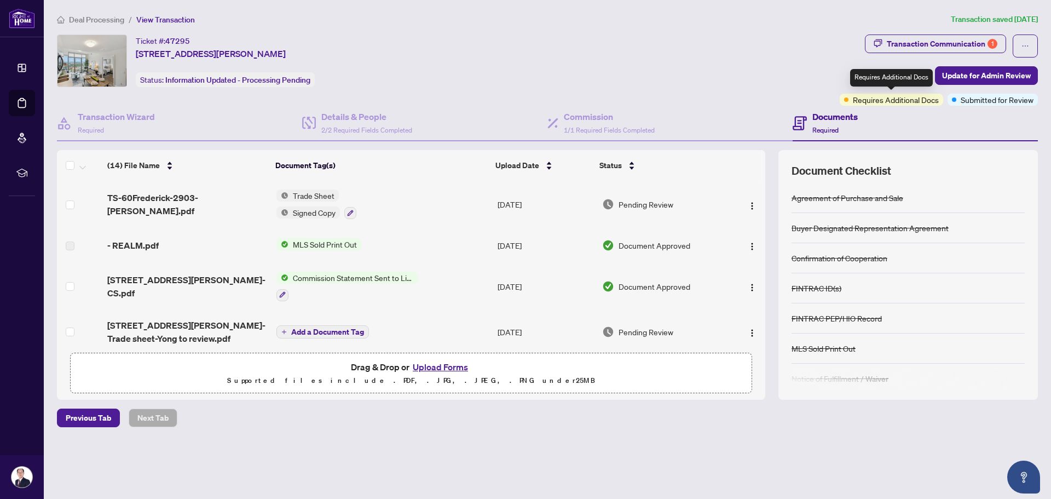
click at [896, 98] on span "Requires Additional Docs" at bounding box center [896, 100] width 86 height 12
click at [916, 46] on div "Transaction Communication 1" at bounding box center [942, 44] width 111 height 18
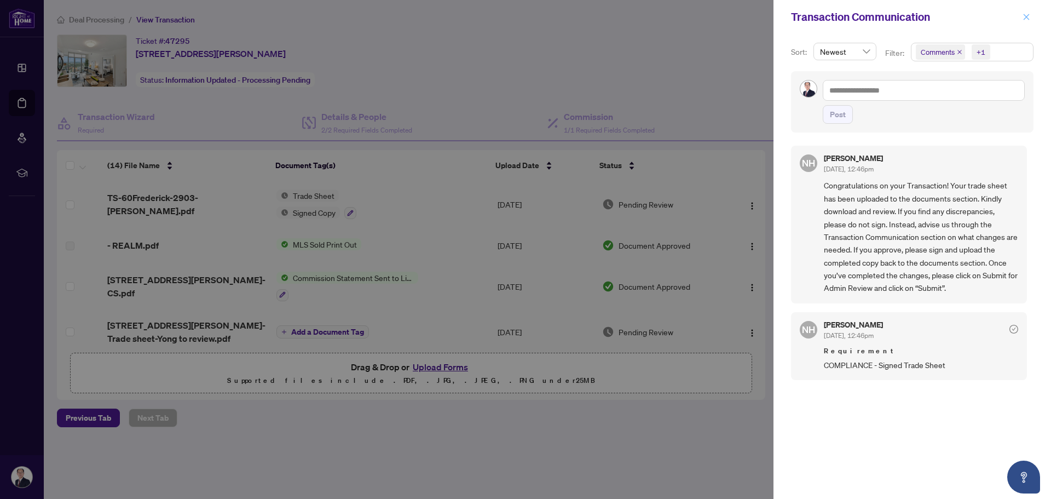
click at [1025, 16] on icon "close" at bounding box center [1026, 17] width 6 height 6
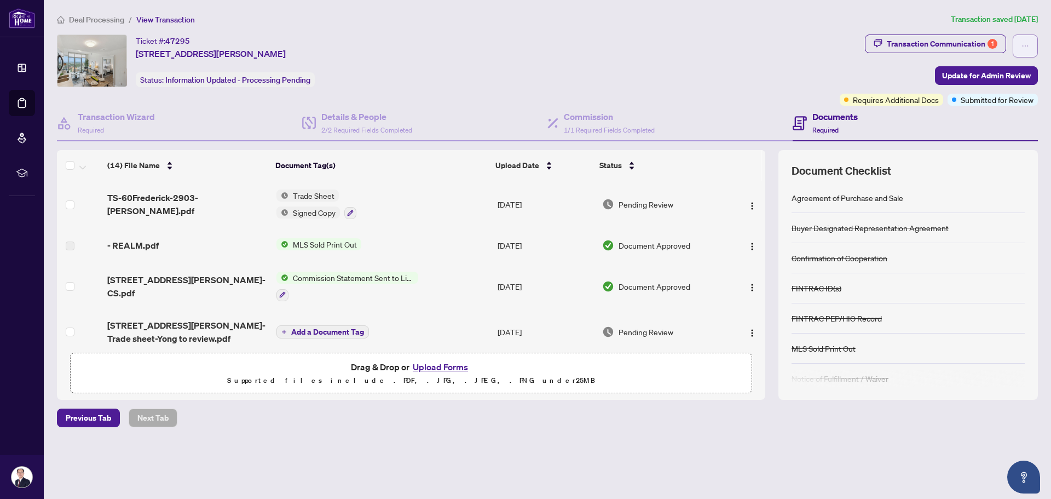
click at [1029, 44] on button "button" at bounding box center [1024, 45] width 25 height 23
click at [954, 68] on span "Transaction Permissions" at bounding box center [987, 70] width 84 height 12
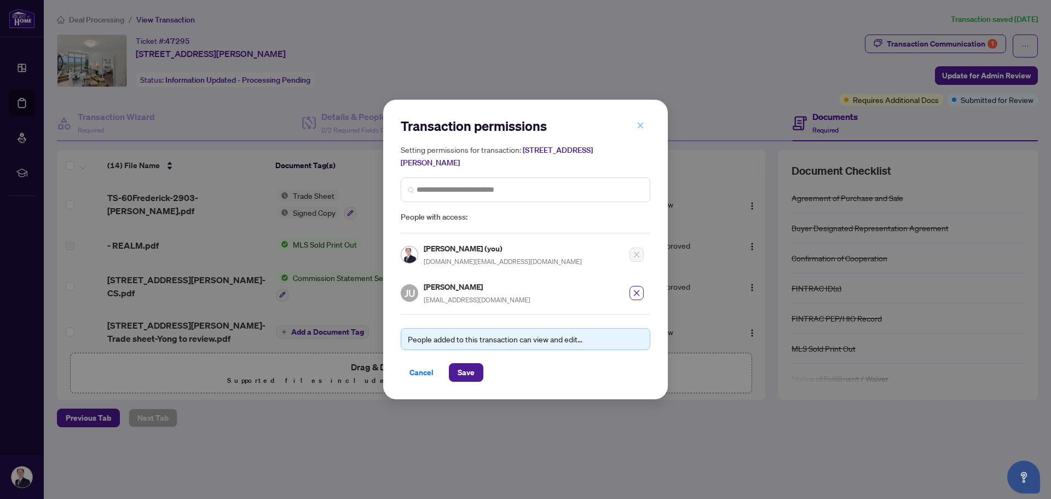
click at [640, 125] on icon "close" at bounding box center [640, 125] width 8 height 8
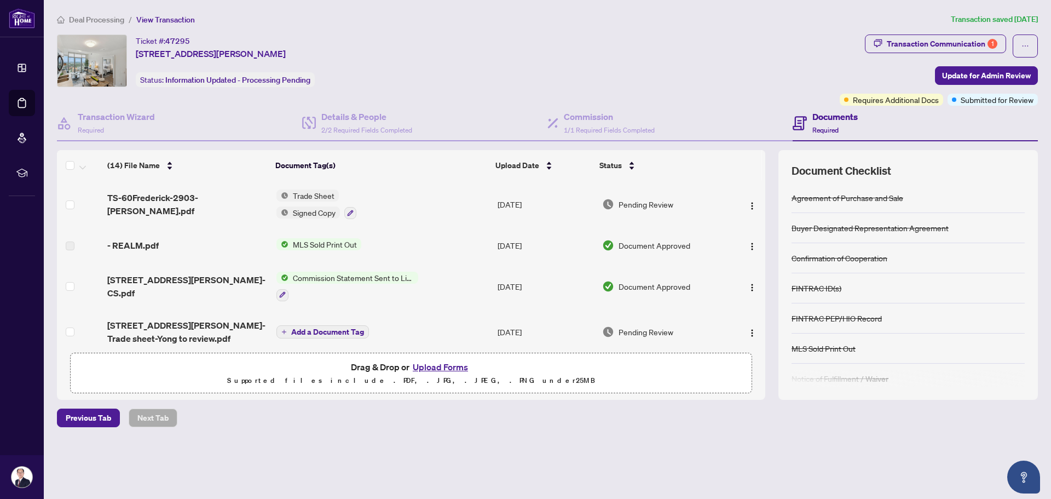
click at [695, 46] on div "Ticket #: 47295 [STREET_ADDRESS][PERSON_NAME] Status: Information Updated - Pro…" at bounding box center [446, 60] width 778 height 53
click at [1019, 48] on button "button" at bounding box center [1024, 45] width 25 height 23
click at [862, 70] on div "Transaction Communication 1 Update for Admin Review Requires Additional Docs Su…" at bounding box center [938, 69] width 198 height 71
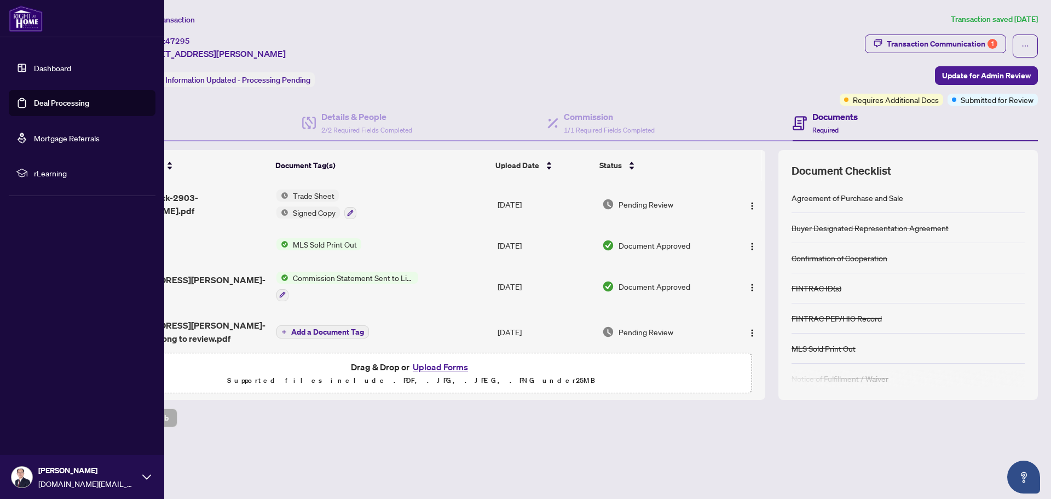
click at [46, 102] on link "Deal Processing" at bounding box center [61, 103] width 55 height 10
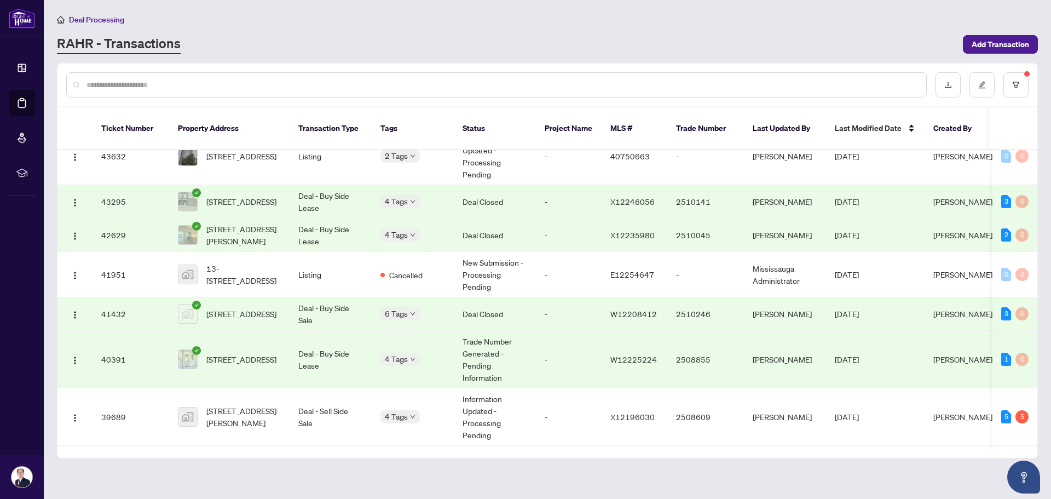
scroll to position [812, 0]
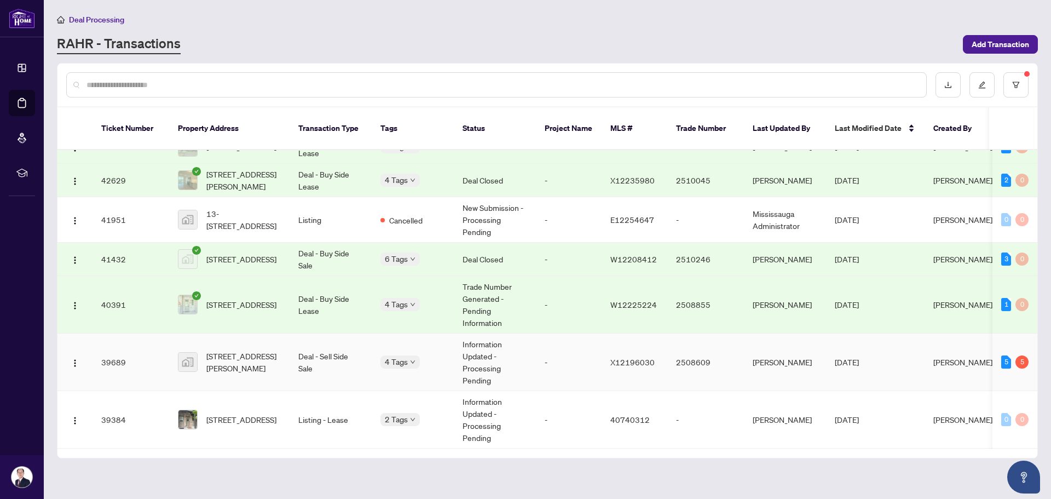
click at [349, 349] on td "Deal - Sell Side Sale" at bounding box center [330, 361] width 82 height 57
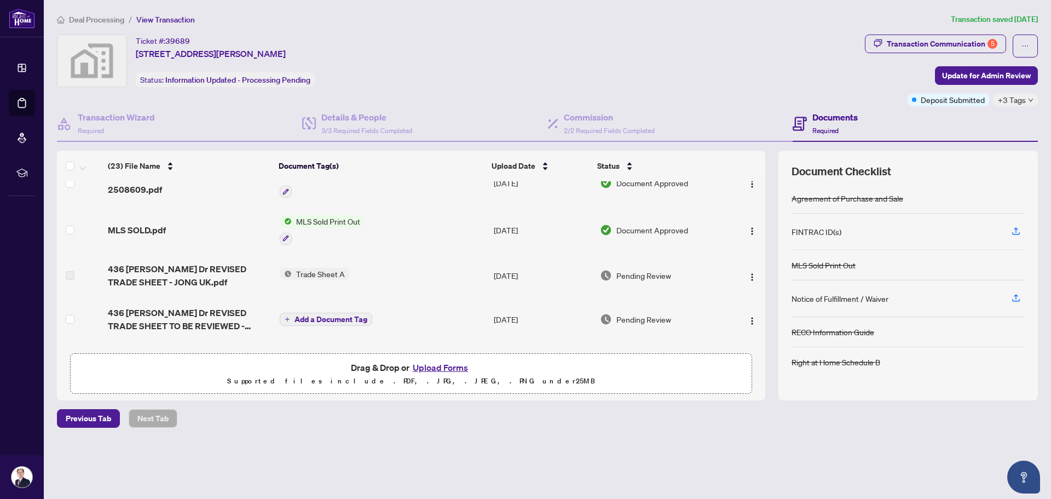
scroll to position [164, 0]
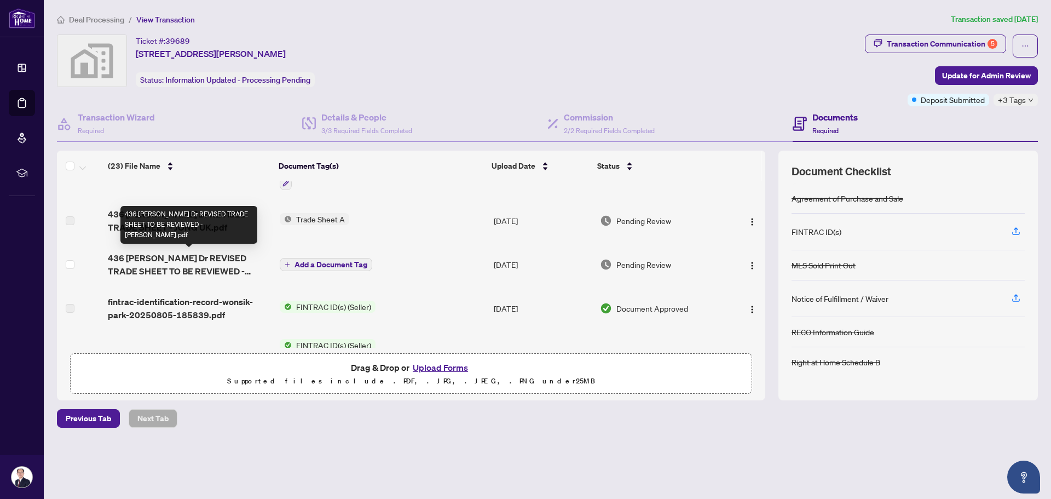
click at [204, 263] on span "436 [PERSON_NAME] Dr REVISED TRADE SHEET TO BE REVIEWED - [PERSON_NAME].pdf" at bounding box center [189, 264] width 163 height 26
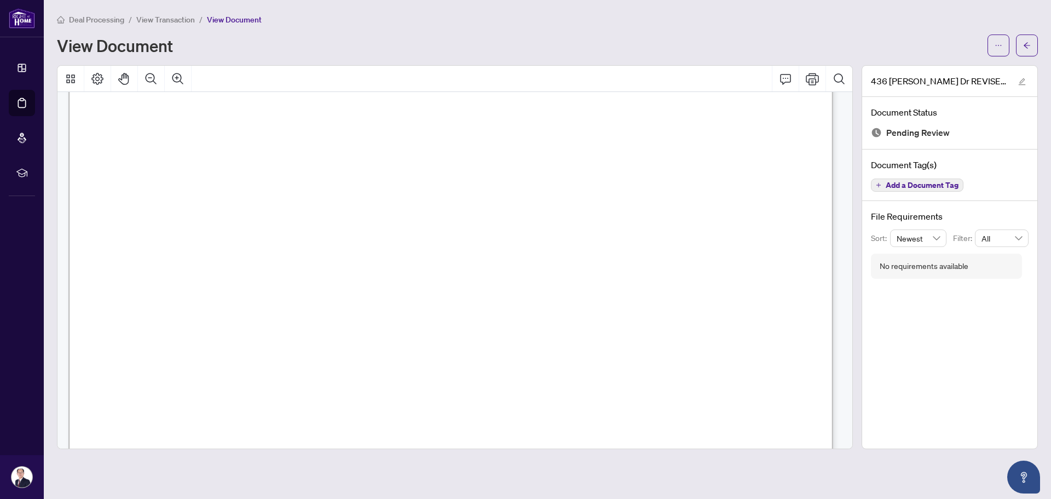
scroll to position [328, 0]
click at [997, 42] on icon "ellipsis" at bounding box center [998, 46] width 8 height 8
click at [937, 68] on span "Download" at bounding box center [958, 69] width 83 height 12
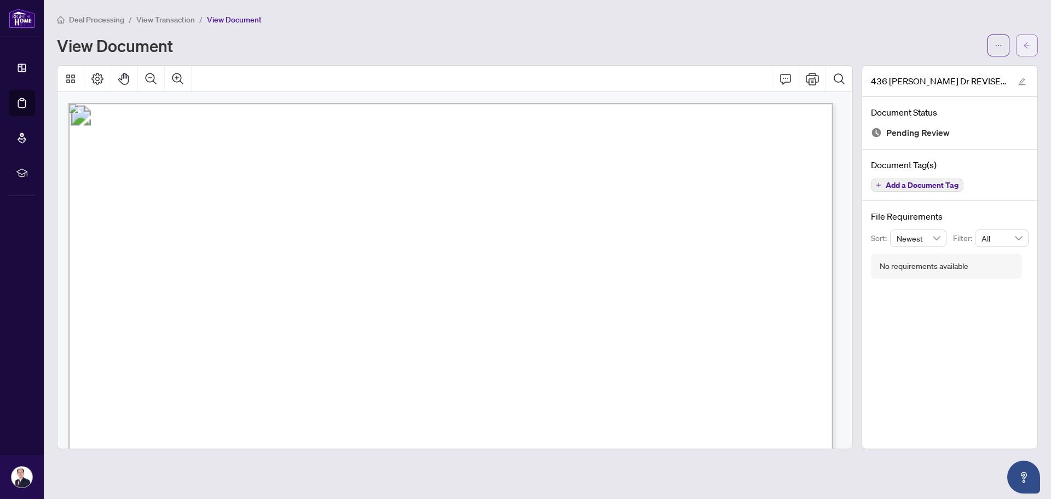
click at [1028, 42] on icon "arrow-left" at bounding box center [1027, 46] width 8 height 8
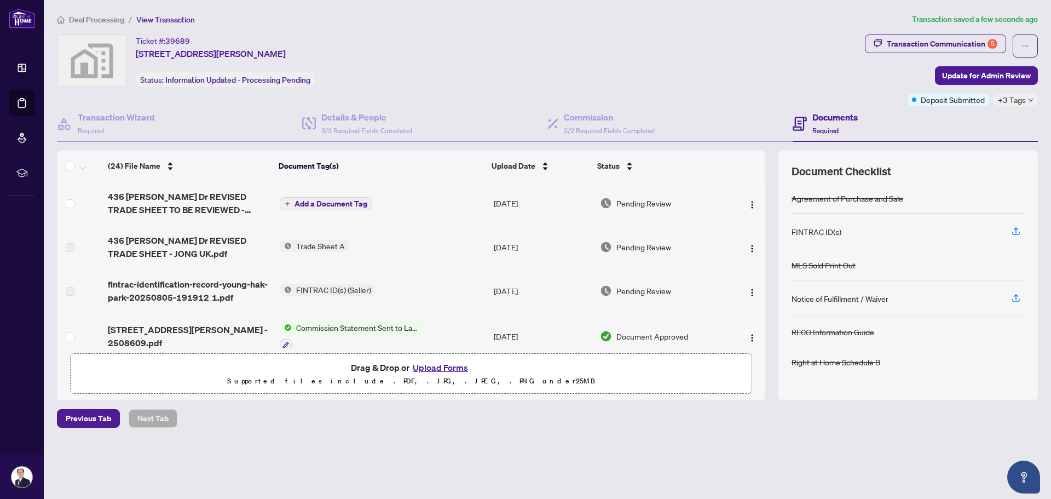
click at [352, 200] on span "Add a Document Tag" at bounding box center [330, 204] width 73 height 8
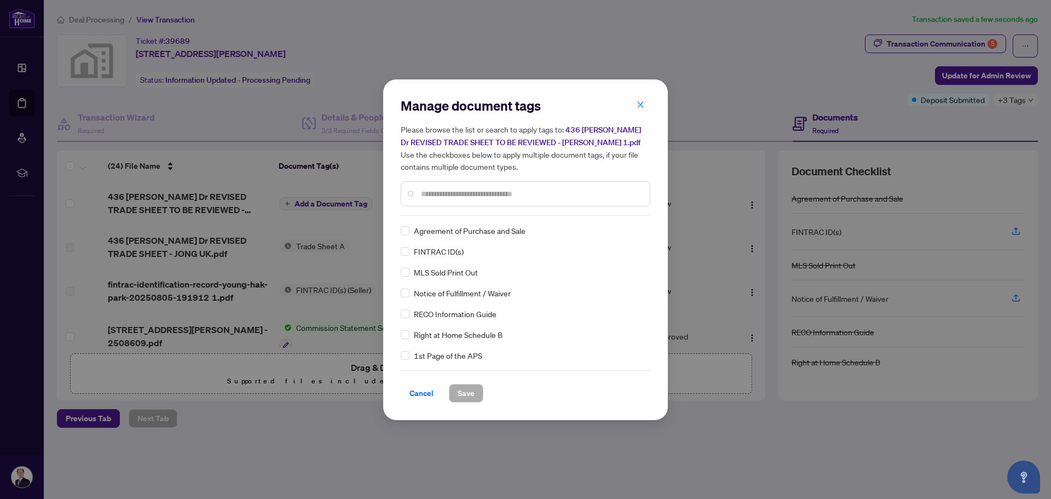
click at [450, 192] on input "text" at bounding box center [531, 194] width 220 height 12
type input "****"
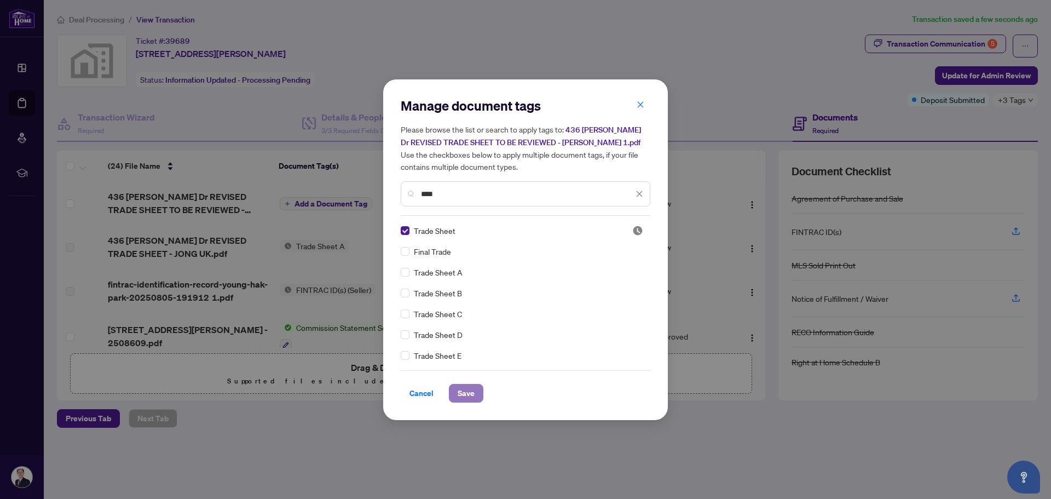
click at [464, 396] on span "Save" at bounding box center [465, 393] width 17 height 18
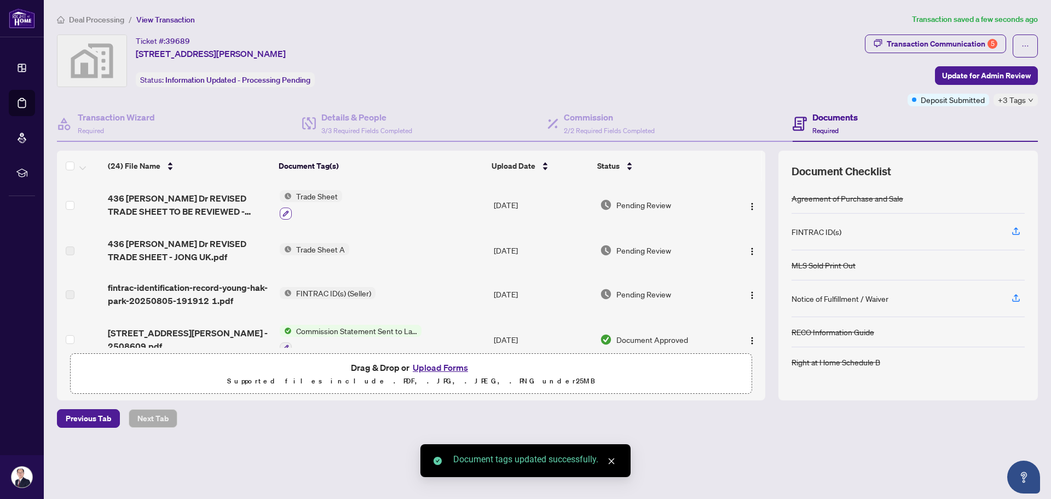
click at [287, 211] on icon "button" at bounding box center [285, 213] width 6 height 6
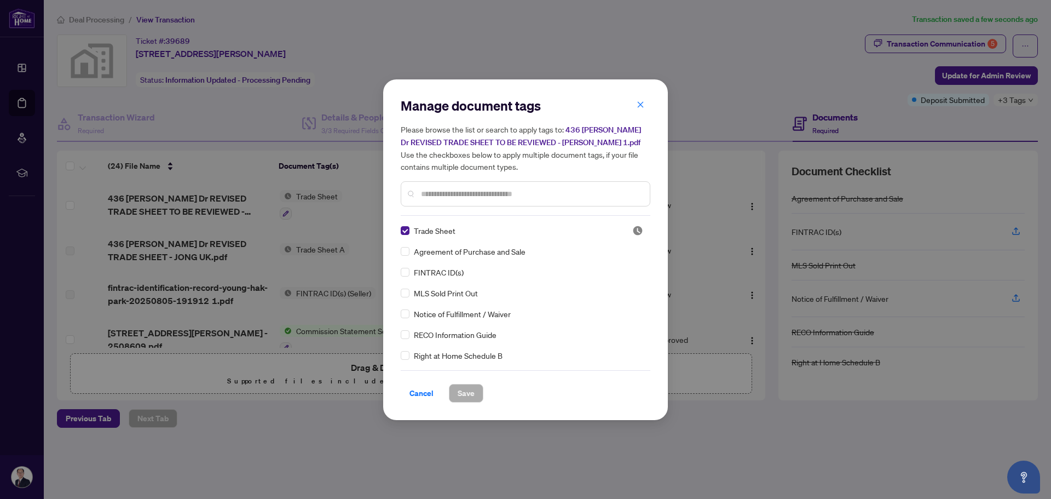
click at [459, 191] on input "text" at bounding box center [531, 194] width 220 height 12
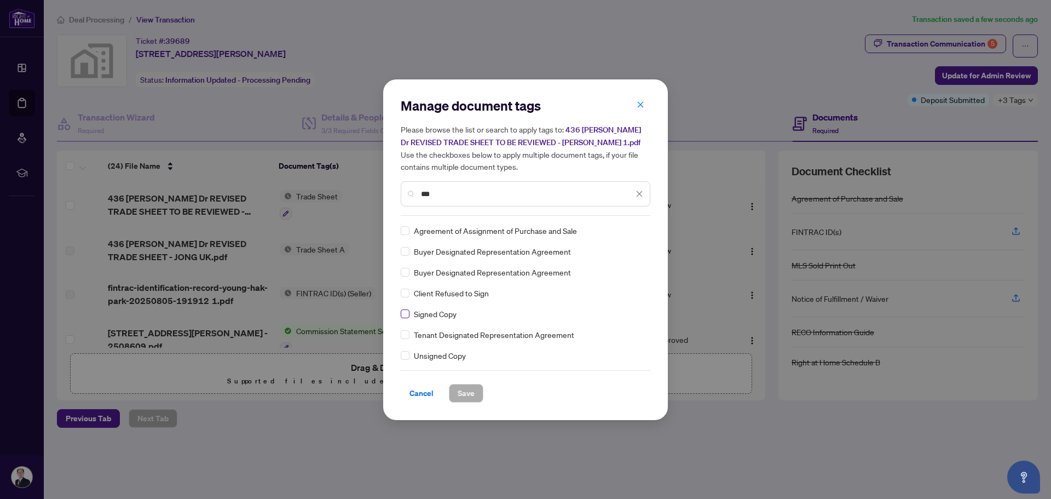
type input "***"
click at [464, 386] on span "Save" at bounding box center [465, 393] width 17 height 18
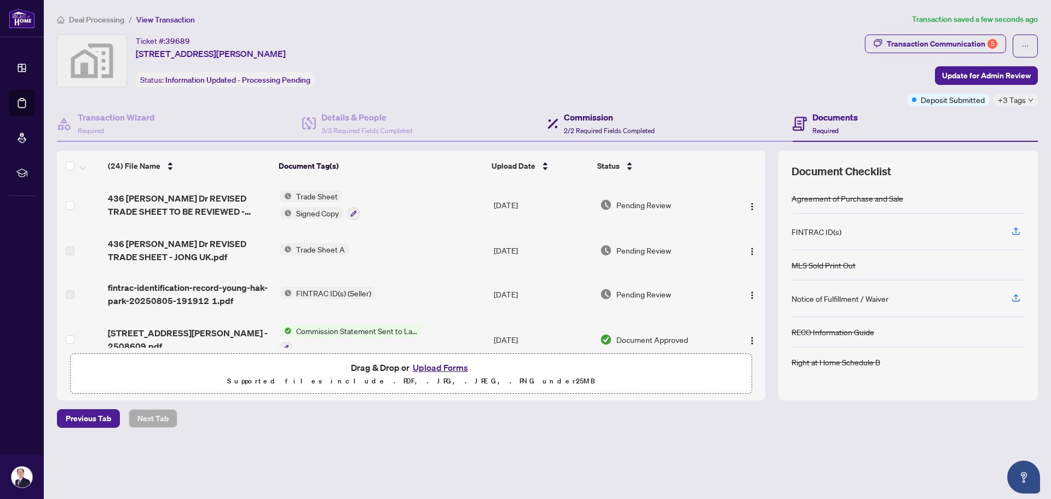
click at [590, 122] on h4 "Commission" at bounding box center [609, 117] width 91 height 13
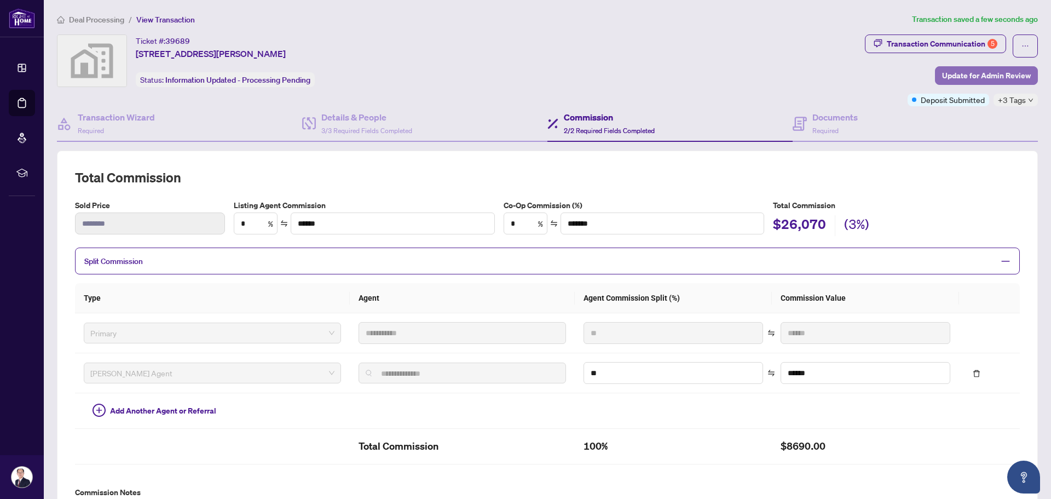
click at [953, 73] on span "Update for Admin Review" at bounding box center [986, 76] width 89 height 18
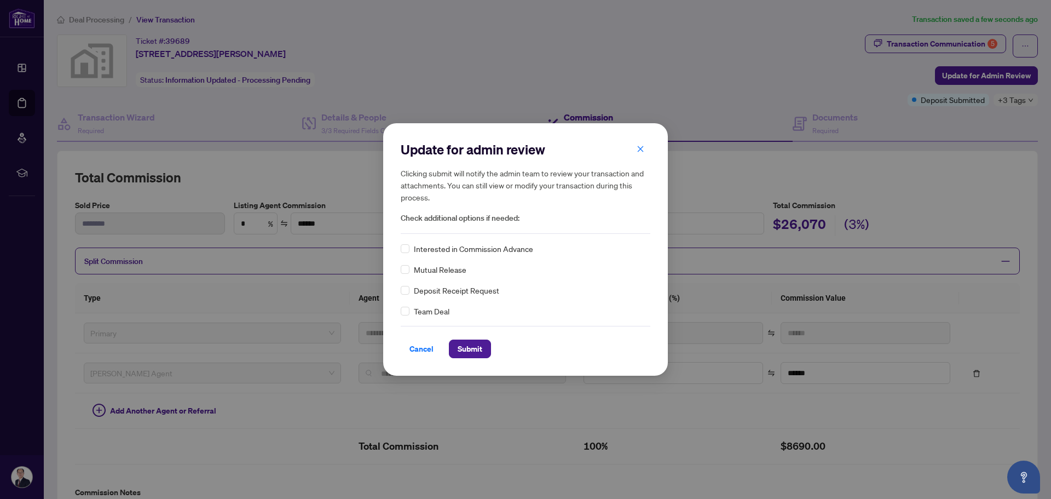
click at [400, 310] on div "Update for admin review Clicking submit will notify the admin team to review yo…" at bounding box center [525, 249] width 285 height 252
click at [479, 346] on span "Submit" at bounding box center [469, 349] width 25 height 18
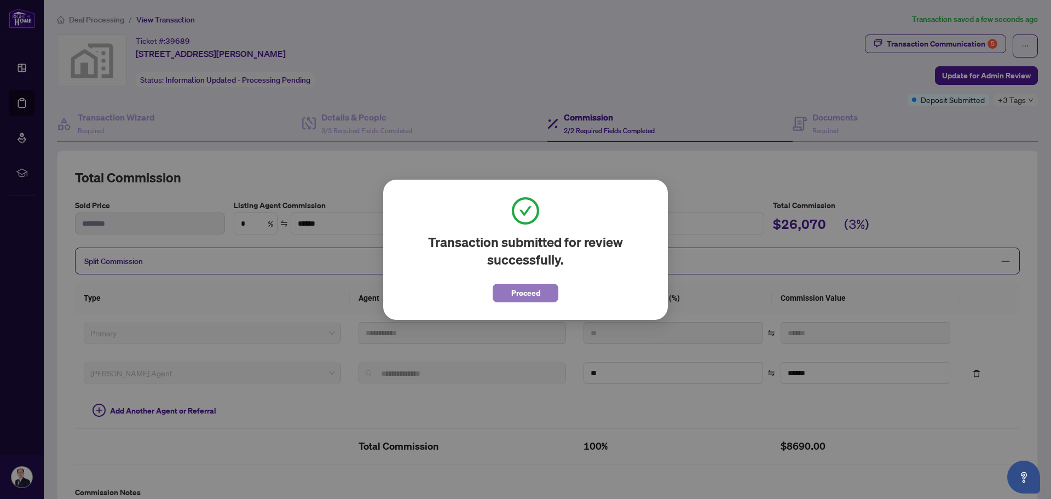
click at [517, 295] on span "Proceed" at bounding box center [525, 293] width 29 height 18
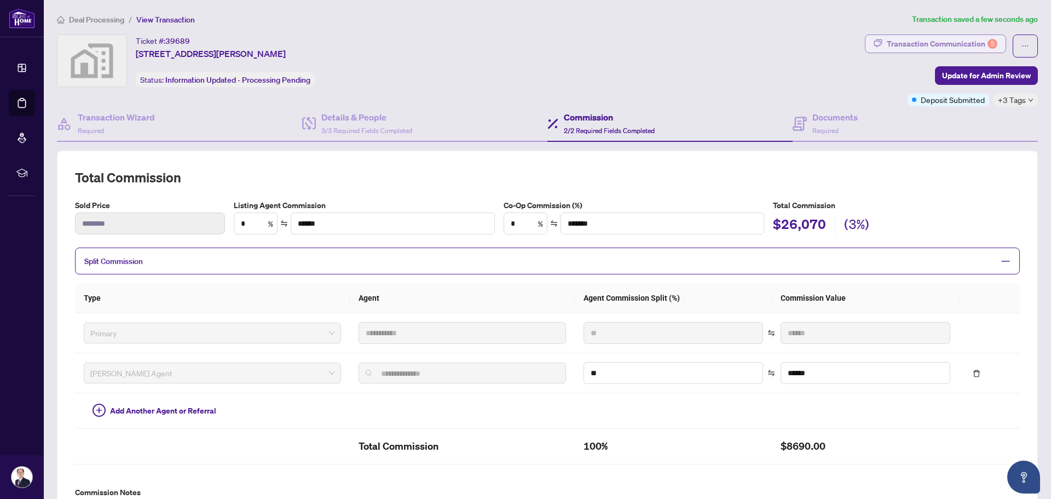
click at [895, 48] on div "Transaction Communication 5" at bounding box center [942, 44] width 111 height 18
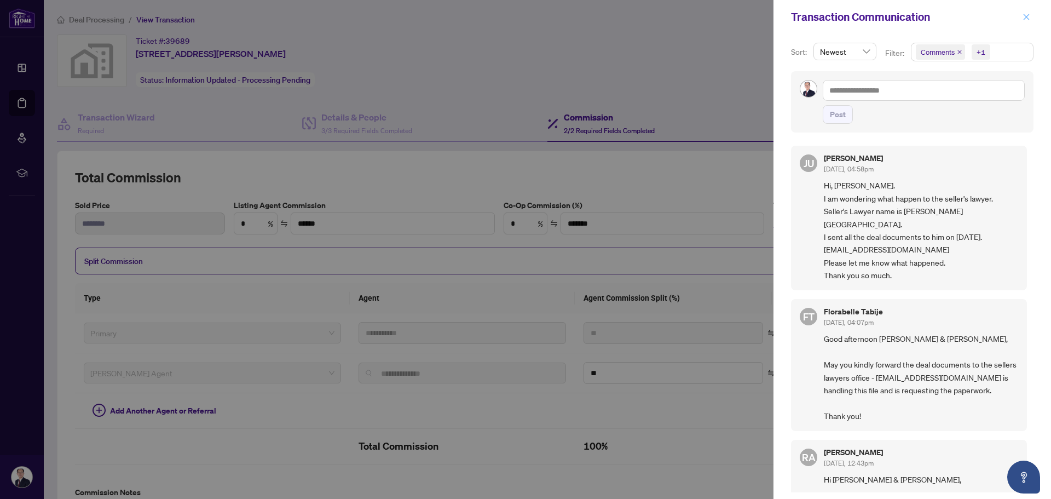
click at [1025, 18] on icon "close" at bounding box center [1026, 17] width 6 height 6
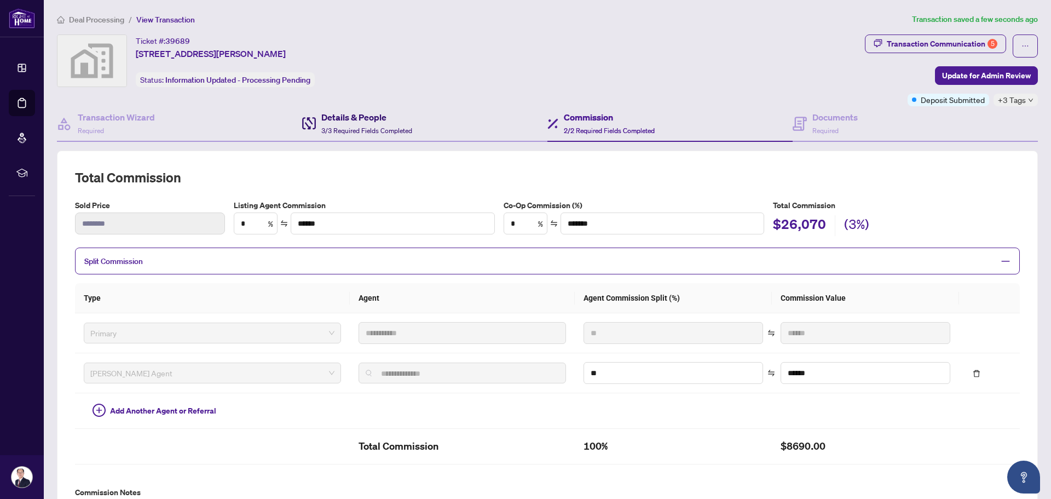
click at [346, 116] on h4 "Details & People" at bounding box center [366, 117] width 91 height 13
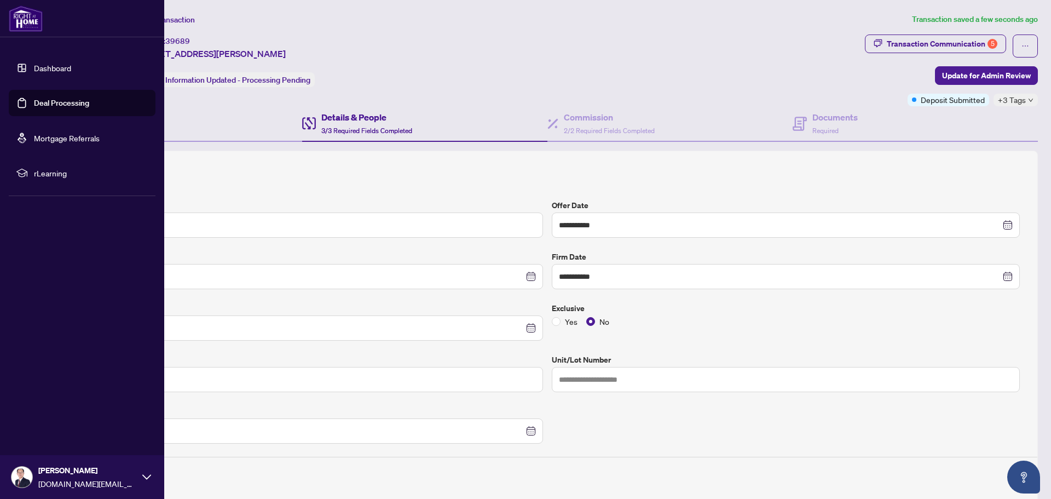
click at [46, 98] on link "Deal Processing" at bounding box center [61, 103] width 55 height 10
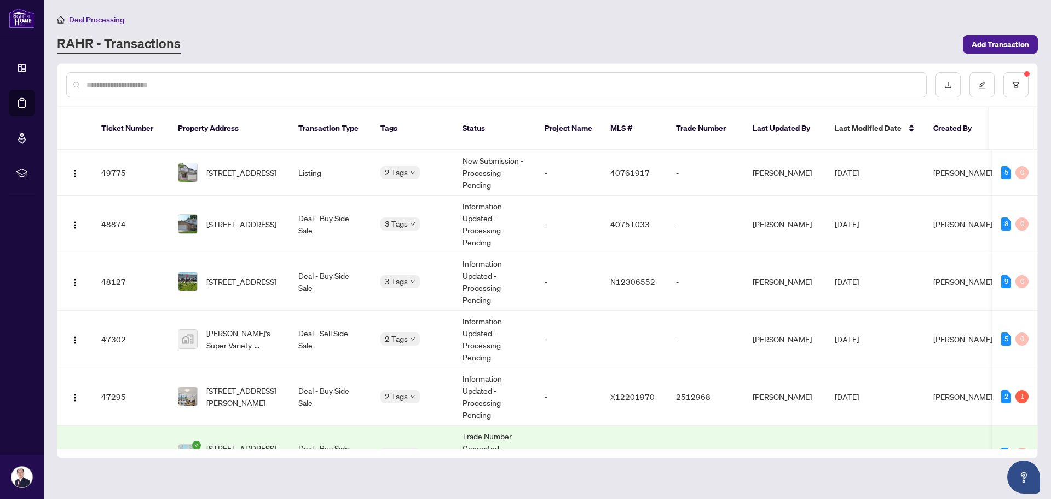
click at [268, 43] on div "RAHR - Transactions" at bounding box center [506, 44] width 899 height 20
click at [250, 276] on span "[STREET_ADDRESS]" at bounding box center [241, 281] width 70 height 12
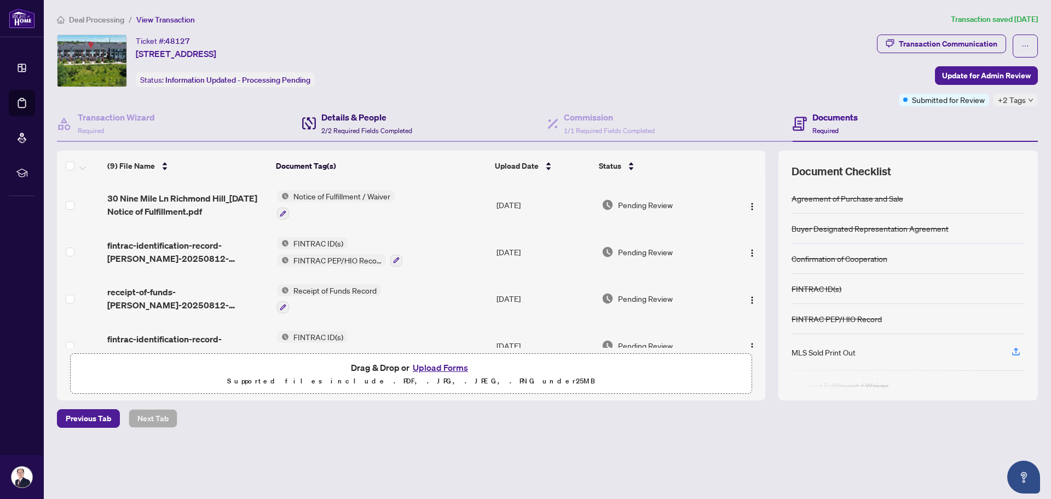
click at [328, 130] on span "2/2 Required Fields Completed" at bounding box center [366, 130] width 91 height 8
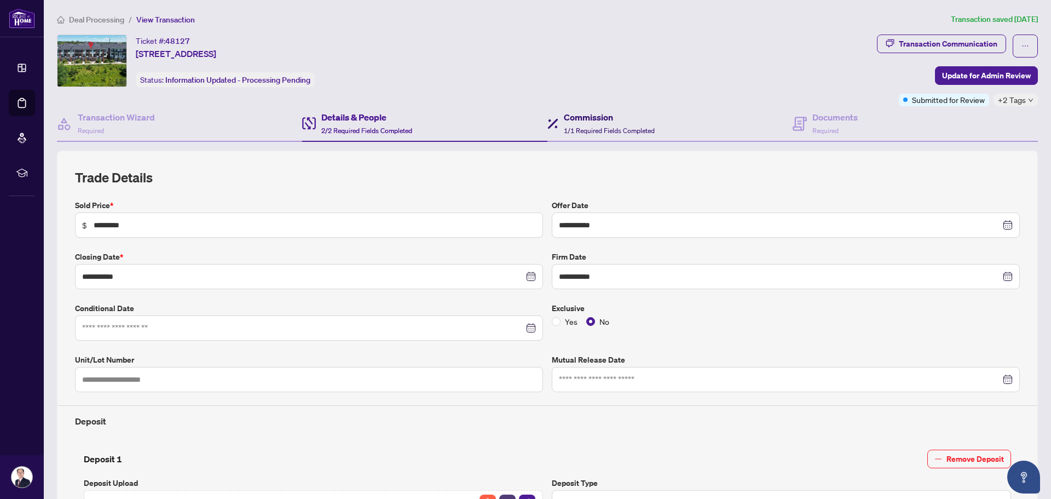
click at [576, 115] on h4 "Commission" at bounding box center [609, 117] width 91 height 13
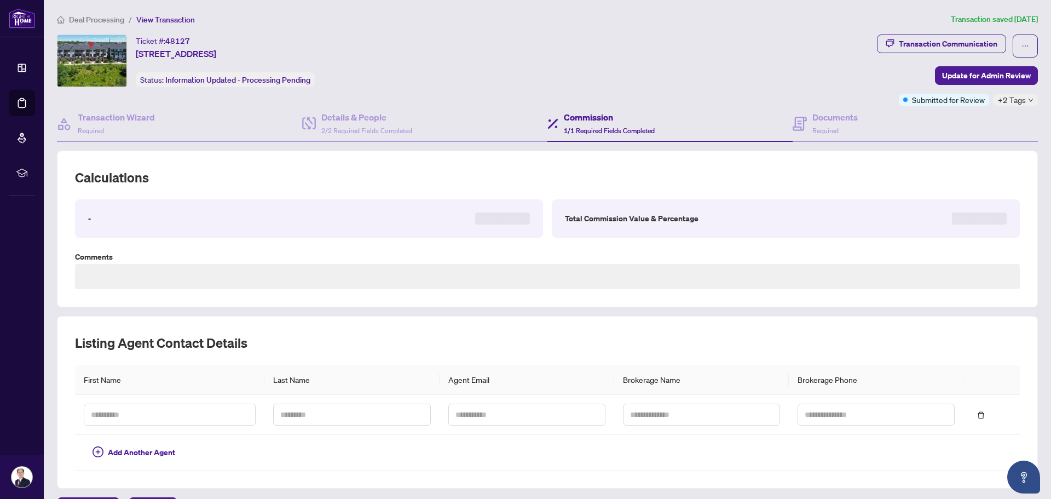
type textarea "**********"
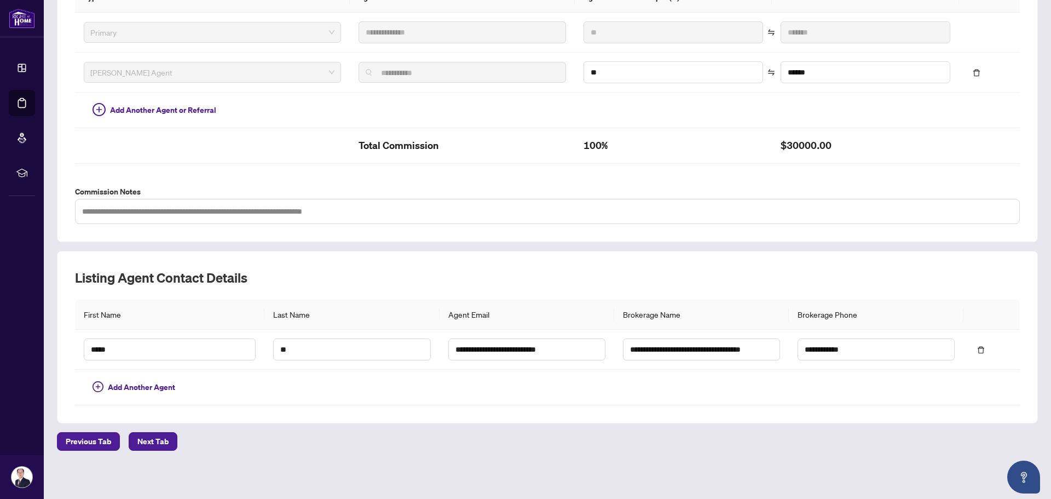
scroll to position [303, 0]
